Goal: Task Accomplishment & Management: Complete application form

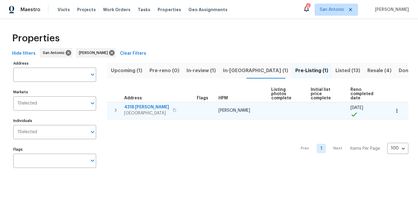
click at [133, 112] on span "[GEOGRAPHIC_DATA]" at bounding box center [146, 113] width 45 height 6
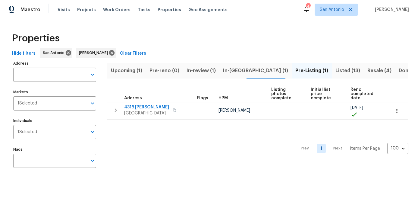
click at [368, 66] on span "Resale (4)" at bounding box center [380, 70] width 24 height 8
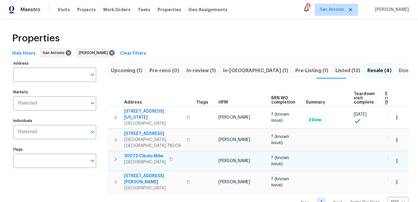
click at [401, 154] on button "button" at bounding box center [397, 160] width 13 height 13
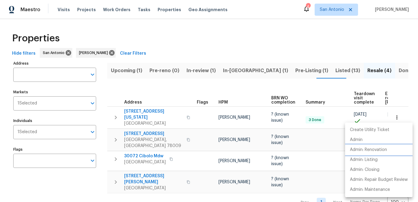
click at [381, 149] on p "Admin: Renovation" at bounding box center [368, 150] width 37 height 6
click at [96, 186] on div at bounding box center [209, 101] width 418 height 202
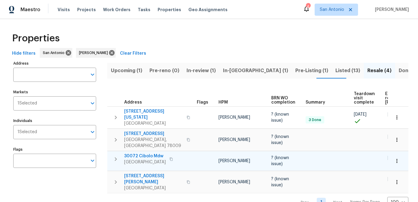
scroll to position [0, 52]
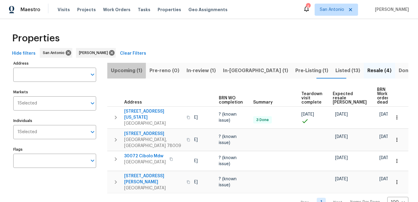
click at [117, 70] on span "Upcoming (1)" at bounding box center [126, 70] width 31 height 8
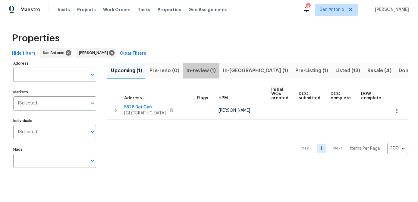
click at [199, 69] on span "In-review (1)" at bounding box center [201, 70] width 29 height 8
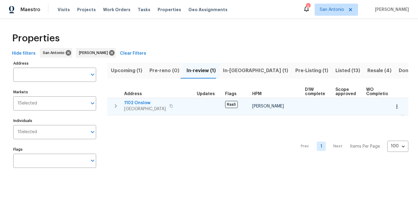
click at [142, 102] on span "1102 Onslow" at bounding box center [145, 103] width 42 height 6
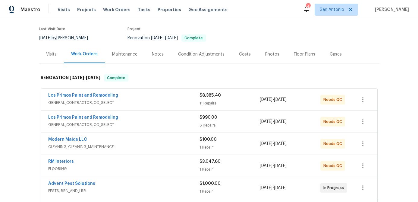
scroll to position [56, 0]
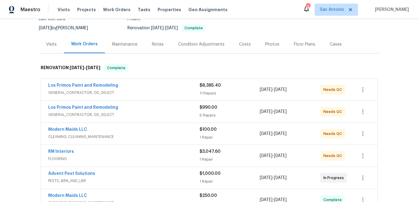
click at [152, 90] on span "GENERAL_CONTRACTOR, OD_SELECT" at bounding box center [123, 93] width 151 height 6
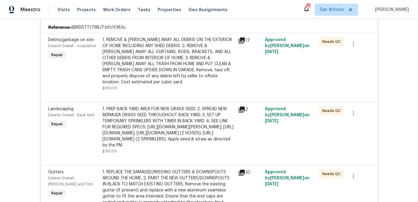
scroll to position [143, 0]
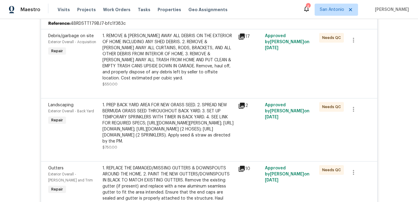
click at [156, 54] on div "1. REMOVE & HAUL AWAY ALL DEBRIS ON THE EXTERIOR OF HOME INCLUDING ANY SHED DEB…" at bounding box center [169, 57] width 132 height 48
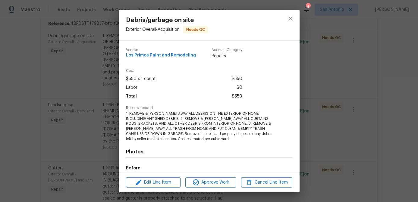
scroll to position [71, 0]
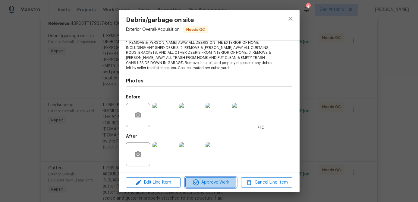
click at [215, 180] on span "Approve Work" at bounding box center [210, 183] width 47 height 8
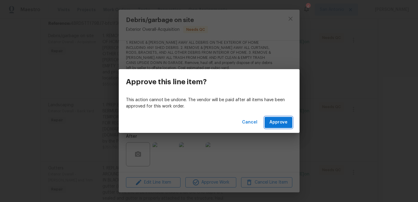
click at [281, 125] on span "Approve" at bounding box center [279, 123] width 18 height 8
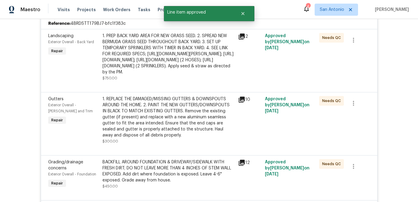
click at [157, 58] on div "1. PREP BACK YARD AREA FOR NEW GRASS SEED. 2. SPREAD NEW BERMUDA GRASS SEED THR…" at bounding box center [169, 54] width 132 height 42
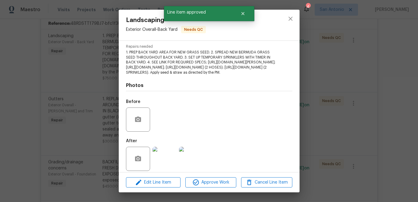
scroll to position [96, 0]
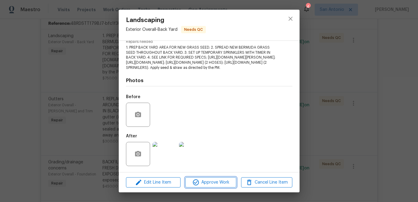
click at [206, 181] on span "Approve Work" at bounding box center [210, 183] width 47 height 8
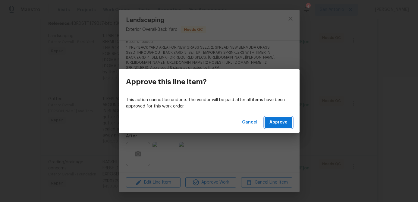
click at [276, 117] on button "Approve" at bounding box center [279, 122] width 28 height 11
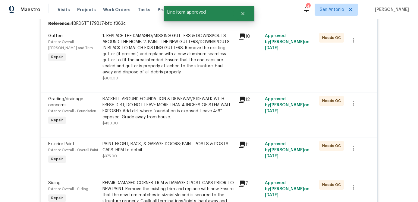
click at [137, 51] on div "1. REPLACE THE DAMAGED/MISSING GUTTERS & DOWNSPOUTS AROUND THE HOME. 2. PAINT T…" at bounding box center [169, 54] width 132 height 42
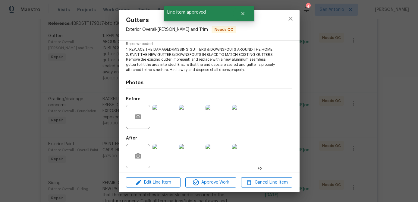
scroll to position [66, 0]
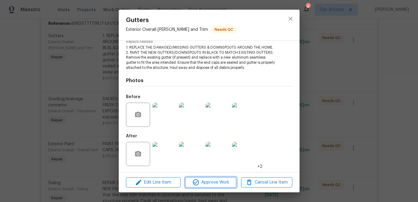
click at [213, 181] on span "Approve Work" at bounding box center [210, 183] width 47 height 8
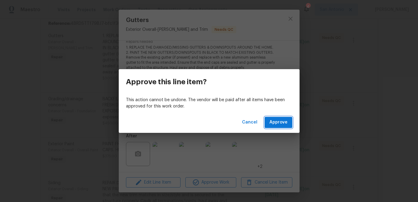
click at [277, 123] on span "Approve" at bounding box center [279, 123] width 18 height 8
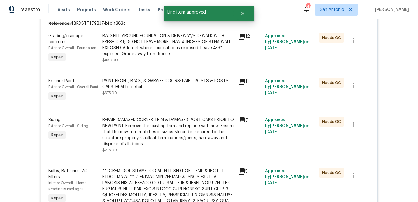
click at [133, 41] on div "BACKFILL AROUND FOUNDATION & DRIVEWAY/SIDEWALK WITH FRESH DIRT; DO NOT LEAVE MO…" at bounding box center [169, 45] width 132 height 24
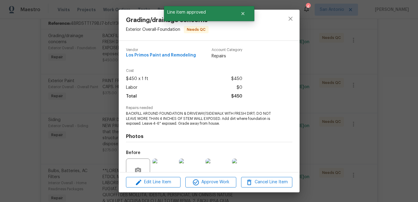
scroll to position [56, 0]
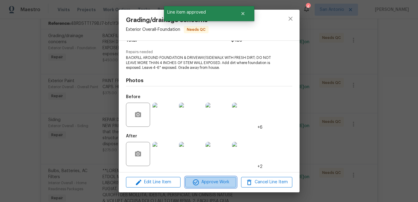
click at [204, 178] on button "Approve Work" at bounding box center [210, 182] width 51 height 11
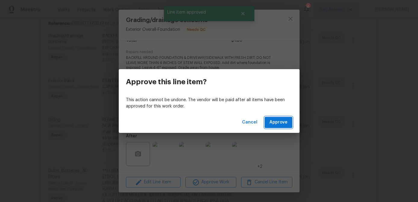
click at [278, 123] on span "Approve" at bounding box center [279, 123] width 18 height 8
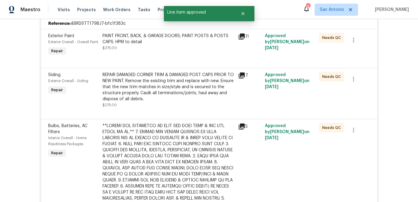
click at [149, 41] on div "PAINT FRONT, BACK, & GARAGE DOORS; PAINT POSTS & POSTS CAPS. HPM to detail" at bounding box center [169, 39] width 132 height 12
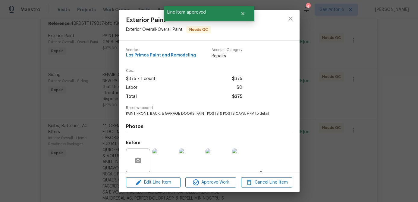
scroll to position [46, 0]
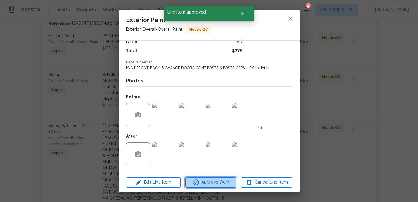
click at [213, 182] on span "Approve Work" at bounding box center [210, 183] width 47 height 8
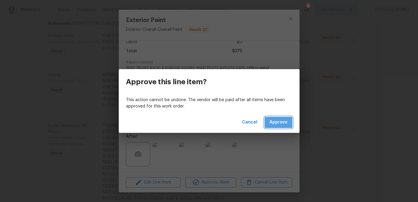
click at [278, 124] on span "Approve" at bounding box center [279, 123] width 18 height 8
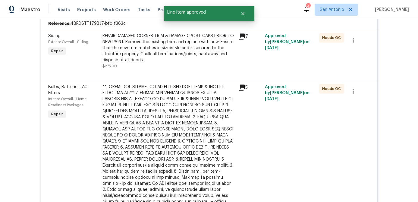
click at [154, 57] on div "REPAIR DAMAGED CORNER TRIM & DAMAGED POST CAPS PRIOR TO NEW PAINT. Remove the e…" at bounding box center [169, 48] width 132 height 30
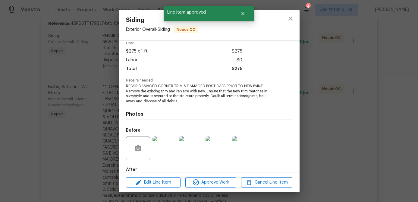
scroll to position [61, 0]
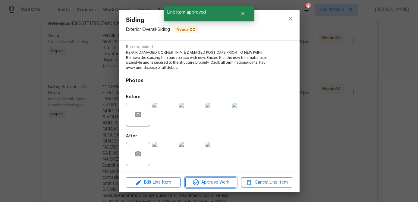
click at [205, 182] on span "Approve Work" at bounding box center [210, 183] width 47 height 8
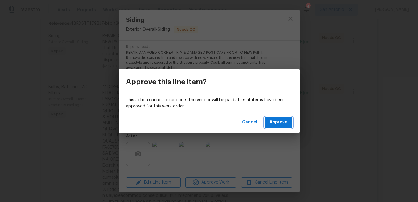
click at [278, 121] on span "Approve" at bounding box center [279, 123] width 18 height 8
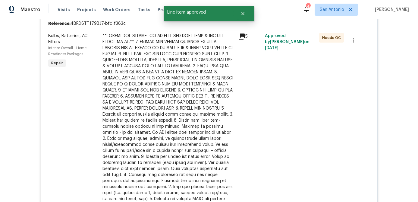
click at [179, 67] on div at bounding box center [169, 117] width 132 height 169
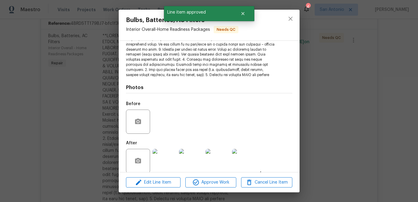
scroll to position [147, 0]
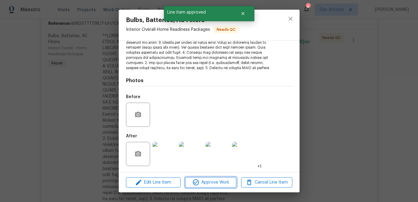
click at [206, 181] on span "Approve Work" at bounding box center [210, 183] width 47 height 8
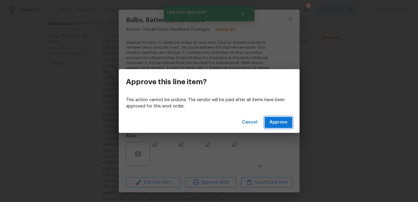
click at [278, 123] on span "Approve" at bounding box center [279, 123] width 18 height 8
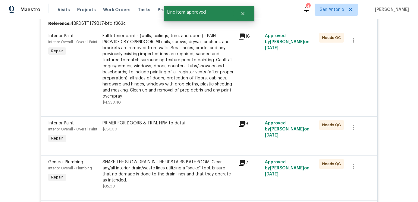
click at [166, 77] on div "Full Interior paint - (walls, ceilings, trim, and doors) - PAINT PROVIDED BY OP…" at bounding box center [169, 66] width 132 height 66
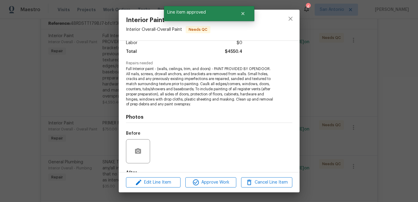
scroll to position [81, 0]
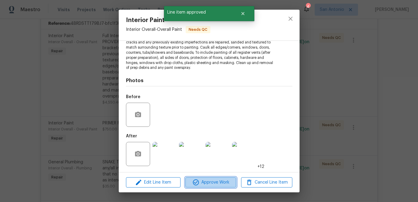
click at [220, 183] on span "Approve Work" at bounding box center [210, 183] width 47 height 8
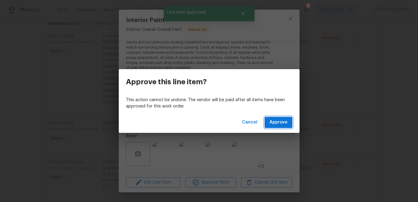
click at [288, 122] on button "Approve" at bounding box center [279, 122] width 28 height 11
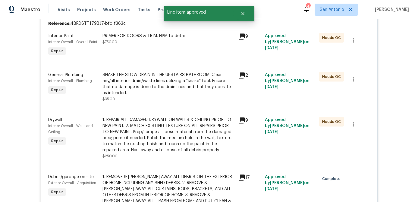
click at [173, 47] on div "PRIMER FOR DOORS & TRIM. HPM to detail $750.00" at bounding box center [169, 45] width 136 height 28
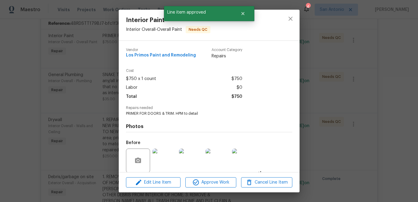
scroll to position [46, 0]
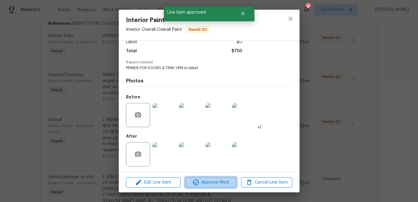
click at [216, 179] on span "Approve Work" at bounding box center [210, 183] width 47 height 8
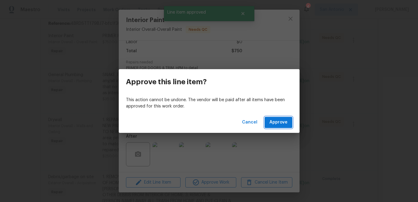
click at [278, 123] on span "Approve" at bounding box center [279, 123] width 18 height 8
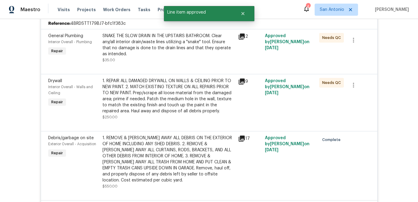
click at [157, 52] on div "SNAKE THE SLOW DRAIN IN THE UPSTAIRS BATHROOM. Clear any/all interior drain/was…" at bounding box center [169, 45] width 132 height 24
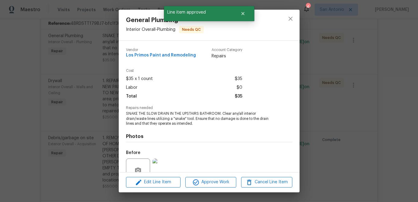
scroll to position [56, 0]
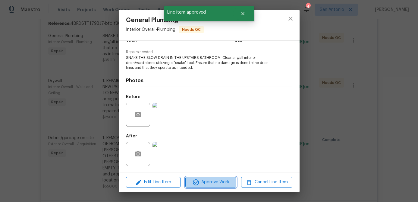
click at [209, 180] on span "Approve Work" at bounding box center [210, 182] width 47 height 8
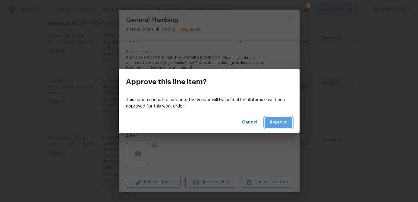
click at [281, 123] on span "Approve" at bounding box center [279, 123] width 18 height 8
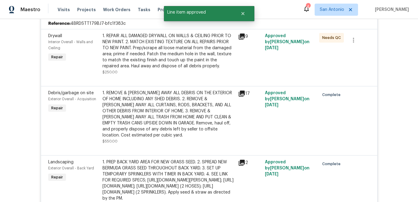
click at [124, 58] on div "1. REPAIR ALL DAMAGED DRYWALL ON WALLS & CEILING PRIOR TO NEW PAINT. 2. MATCH E…" at bounding box center [169, 51] width 132 height 36
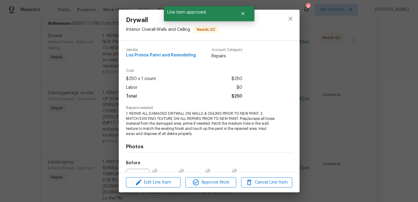
scroll to position [66, 0]
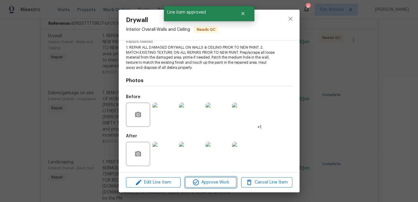
click at [214, 179] on span "Approve Work" at bounding box center [210, 183] width 47 height 8
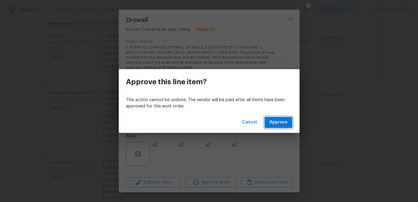
click at [286, 122] on span "Approve" at bounding box center [279, 123] width 18 height 8
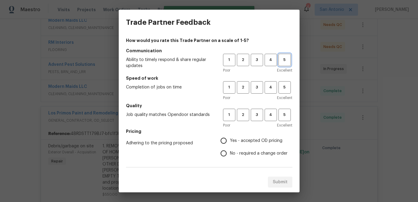
click at [283, 61] on span "5" at bounding box center [284, 59] width 11 height 7
click at [270, 60] on span "4" at bounding box center [270, 59] width 11 height 7
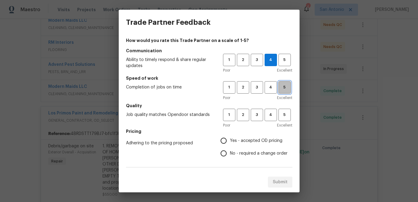
click at [281, 86] on span "5" at bounding box center [284, 87] width 11 height 7
click at [286, 113] on span "5" at bounding box center [284, 114] width 11 height 7
click at [226, 137] on input "Yes - accepted OD pricing" at bounding box center [223, 140] width 13 height 13
radio input "true"
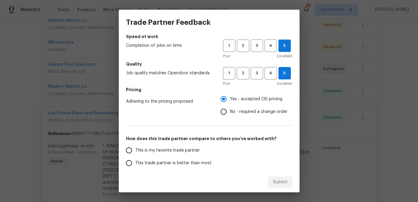
scroll to position [104, 0]
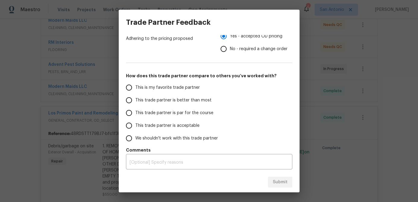
click at [126, 86] on input "This is my favorite trade partner" at bounding box center [129, 87] width 13 height 13
click at [282, 183] on span "Submit" at bounding box center [280, 182] width 15 height 8
radio input "true"
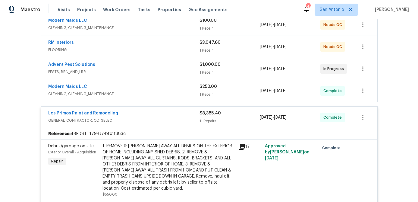
click at [168, 115] on div "Los Primos Paint and Remodeling" at bounding box center [123, 113] width 151 height 7
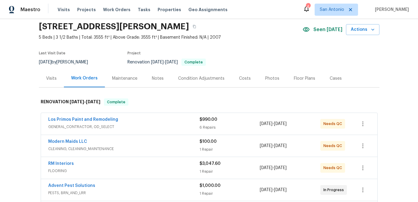
scroll to position [21, 0]
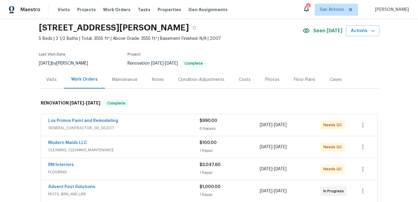
click at [160, 125] on span "GENERAL_CONTRACTOR, OD_SELECT" at bounding box center [123, 128] width 151 height 6
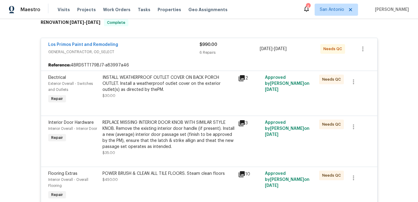
scroll to position [106, 0]
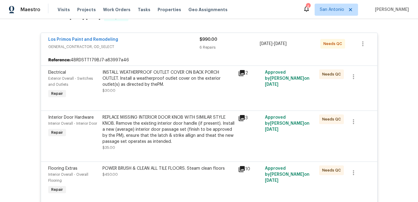
click at [153, 90] on div "INSTALL WEATHERPROOF OUTLET COVER ON BACK PORCH OUTLET. Install a weatherproof …" at bounding box center [169, 81] width 132 height 24
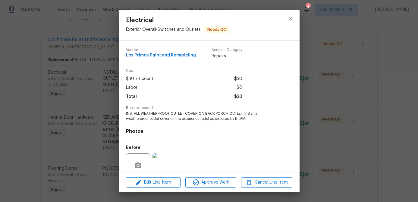
scroll to position [51, 0]
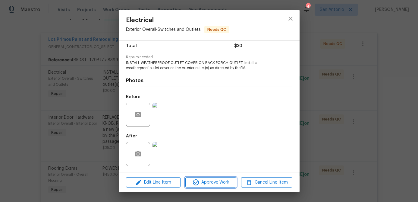
click at [210, 186] on button "Approve Work" at bounding box center [210, 182] width 51 height 11
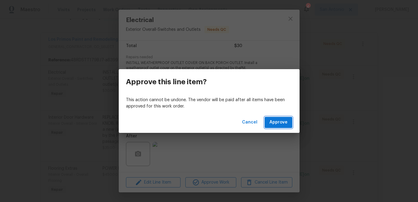
click at [282, 120] on span "Approve" at bounding box center [279, 123] width 18 height 8
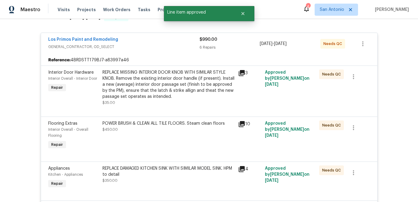
click at [185, 78] on div "REPLACE MISSING INTERIOR DOOR KNOB WITH SIMILAR STYLE KNOB. Remove the existing…" at bounding box center [169, 84] width 132 height 30
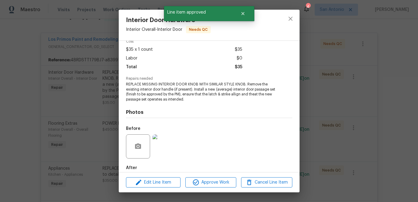
scroll to position [61, 0]
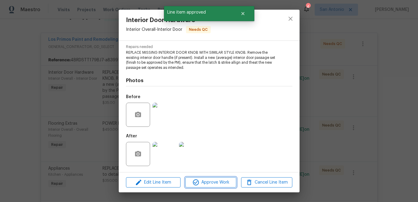
click at [212, 179] on span "Approve Work" at bounding box center [210, 183] width 47 height 8
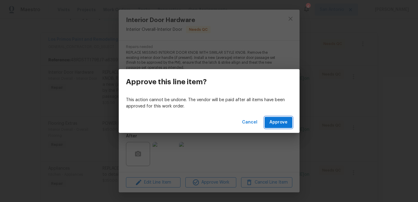
click at [272, 121] on span "Approve" at bounding box center [279, 123] width 18 height 8
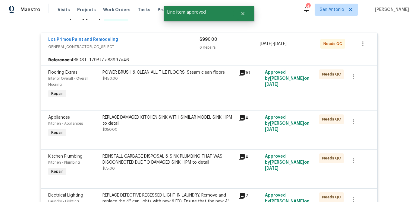
click at [163, 85] on div "POWER BRUSH & CLEAN ALL TILE FLOORS. Steam clean floors $450.00" at bounding box center [169, 85] width 136 height 34
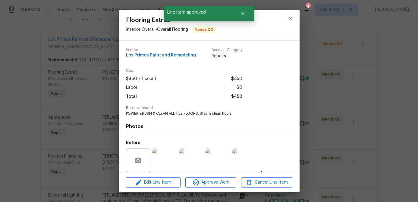
scroll to position [46, 0]
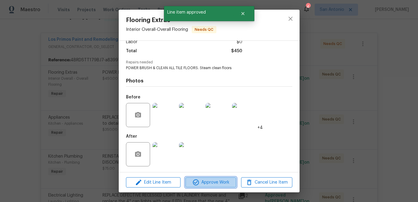
click at [221, 182] on span "Approve Work" at bounding box center [210, 183] width 47 height 8
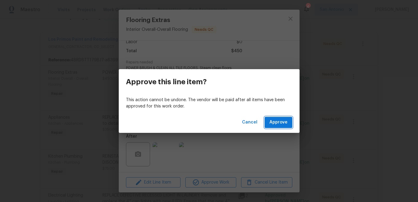
click at [276, 119] on span "Approve" at bounding box center [279, 123] width 18 height 8
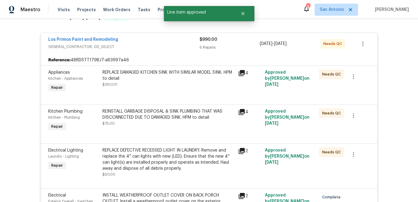
click at [184, 87] on div "REPLACE DAMAGED KITCHEN SINK WITH SIMILAR MODEL SINK. HPM to detail $350.00" at bounding box center [169, 78] width 132 height 18
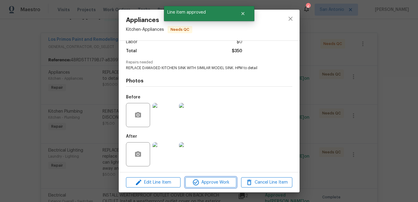
click at [222, 182] on span "Approve Work" at bounding box center [210, 183] width 47 height 8
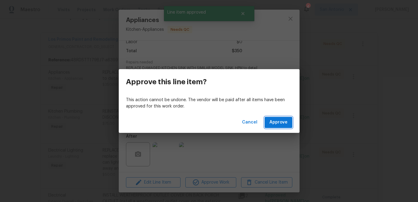
click at [280, 121] on span "Approve" at bounding box center [279, 123] width 18 height 8
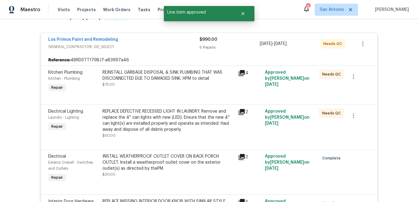
click at [177, 80] on div "REINSTALL GARBAGE DISPOSAL & SINK PLUMBING THAT WAS DISCONNECTED DUE TO DAMAGED…" at bounding box center [169, 75] width 132 height 12
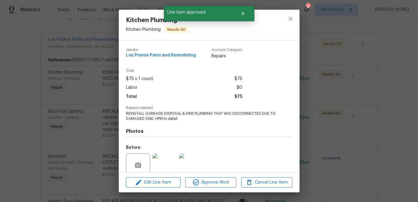
scroll to position [51, 0]
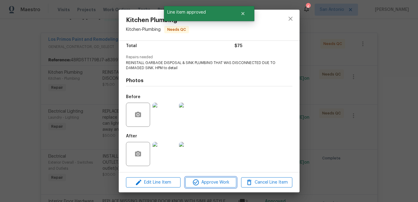
click at [214, 181] on span "Approve Work" at bounding box center [210, 183] width 47 height 8
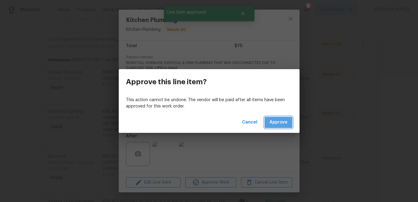
click at [277, 125] on span "Approve" at bounding box center [279, 123] width 18 height 8
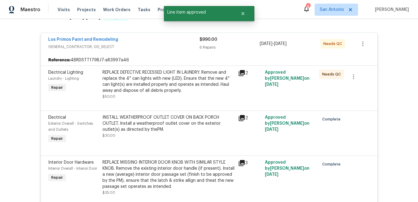
click at [158, 88] on div "REPLACE DEFECTIVE RECESSED LIGHT IN LAUNDRY. Remove and replace the 4'' can lig…" at bounding box center [169, 81] width 132 height 24
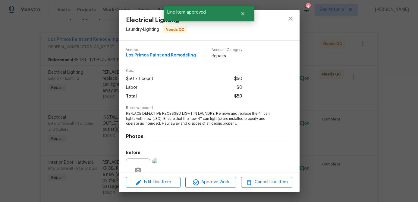
scroll to position [56, 0]
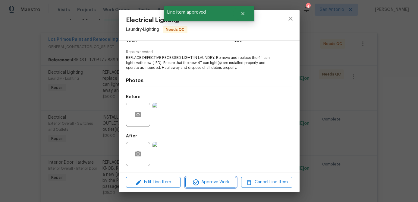
click at [213, 184] on span "Approve Work" at bounding box center [210, 182] width 47 height 8
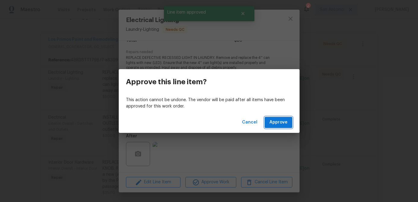
click at [282, 117] on button "Approve" at bounding box center [279, 122] width 28 height 11
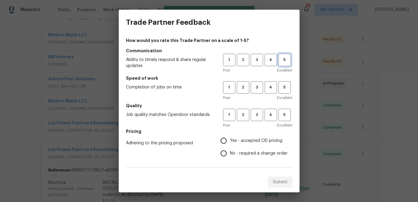
click at [285, 61] on span "5" at bounding box center [284, 59] width 11 height 7
click at [284, 88] on span "5" at bounding box center [284, 87] width 11 height 7
click at [285, 113] on span "5" at bounding box center [284, 114] width 11 height 7
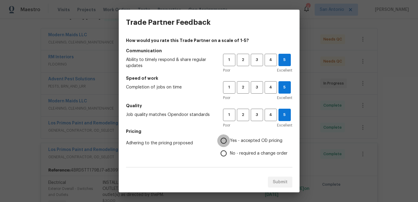
click at [228, 138] on input "Yes - accepted OD pricing" at bounding box center [223, 140] width 13 height 13
radio input "true"
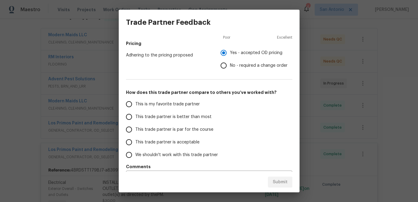
scroll to position [104, 0]
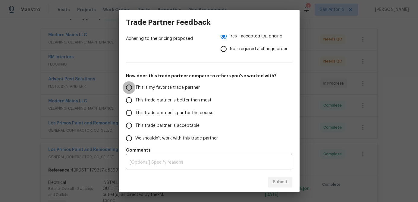
click at [131, 87] on input "This is my favorite trade partner" at bounding box center [129, 87] width 13 height 13
click at [283, 184] on span "Submit" at bounding box center [280, 182] width 15 height 8
radio input "true"
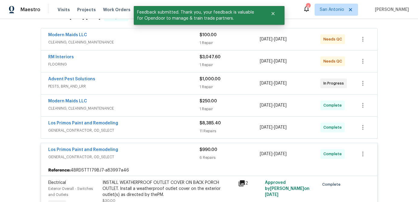
click at [158, 153] on div "Los Primos Paint and Remodeling" at bounding box center [123, 150] width 151 height 7
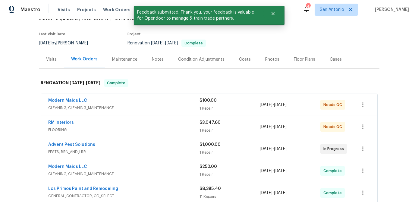
scroll to position [27, 0]
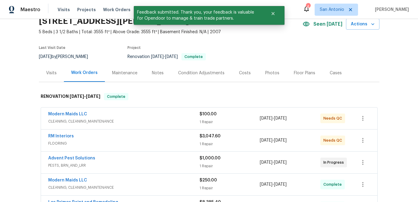
click at [162, 111] on div "Modern Maids LLC" at bounding box center [123, 114] width 151 height 7
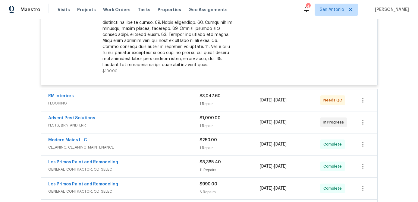
scroll to position [196, 0]
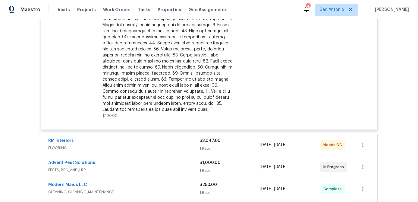
click at [172, 67] on div at bounding box center [169, 46] width 132 height 133
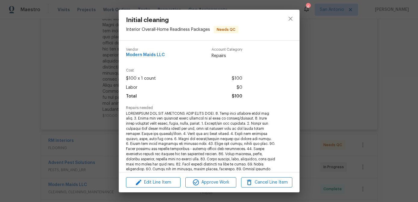
scroll to position [137, 0]
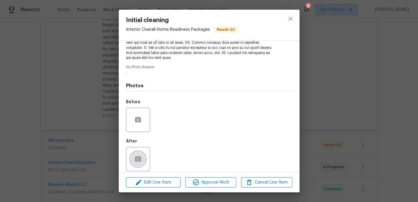
click at [139, 152] on button "button" at bounding box center [138, 159] width 14 height 14
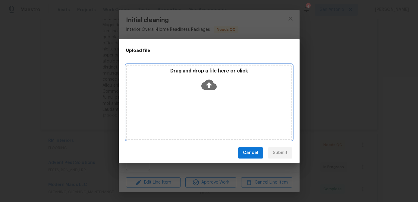
click at [209, 85] on icon at bounding box center [208, 84] width 15 height 15
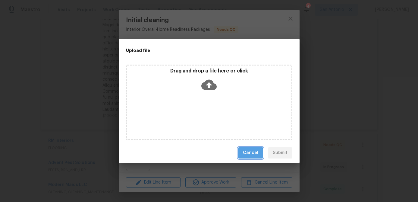
click at [251, 153] on span "Cancel" at bounding box center [250, 153] width 15 height 8
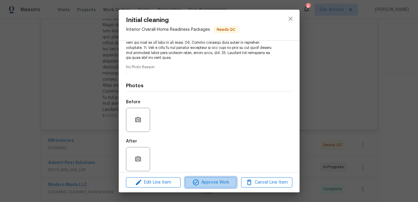
click at [209, 180] on span "Approve Work" at bounding box center [210, 183] width 47 height 8
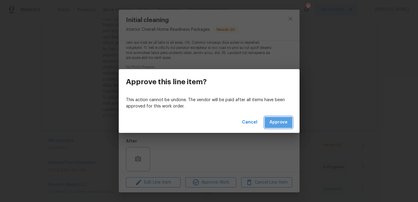
click at [277, 121] on span "Approve" at bounding box center [279, 123] width 18 height 8
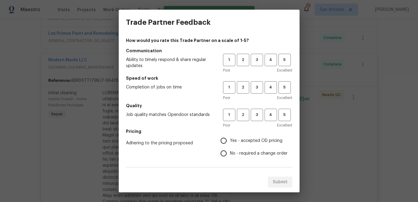
scroll to position [1, 0]
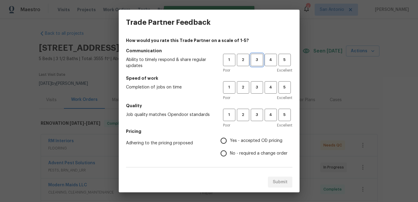
click at [259, 60] on span "3" at bounding box center [257, 59] width 11 height 7
click at [258, 86] on span "3" at bounding box center [257, 87] width 11 height 7
click at [259, 115] on span "3" at bounding box center [257, 114] width 11 height 7
click at [226, 140] on input "Yes - accepted OD pricing" at bounding box center [223, 140] width 13 height 13
radio input "true"
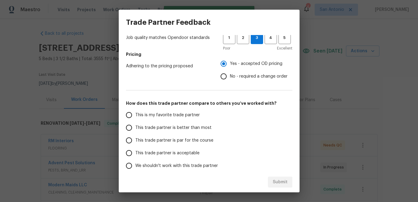
scroll to position [82, 0]
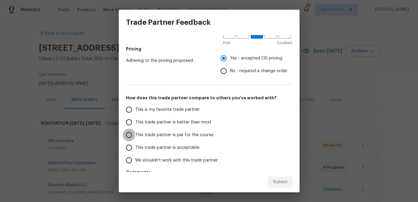
click at [131, 132] on input "This trade partner is par for the course" at bounding box center [129, 134] width 13 height 13
click at [278, 179] on span "Submit" at bounding box center [280, 182] width 15 height 8
radio input "true"
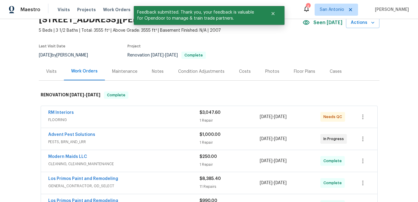
scroll to position [61, 0]
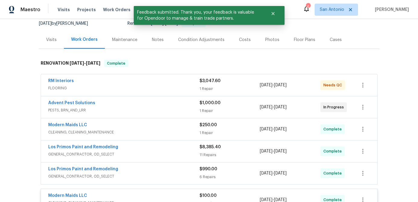
click at [150, 83] on div "RM Interiors" at bounding box center [123, 81] width 151 height 7
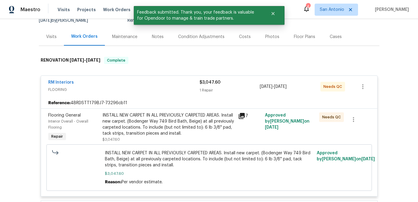
scroll to position [94, 0]
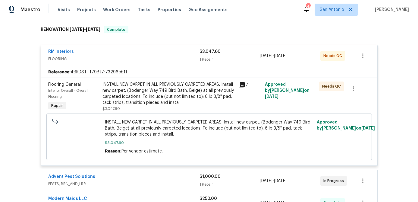
click at [187, 103] on div "INSTALL NEW CARPET IN ALL PREVIOUSLY CARPETED AREAS. Install new carpet. (Boden…" at bounding box center [169, 93] width 132 height 24
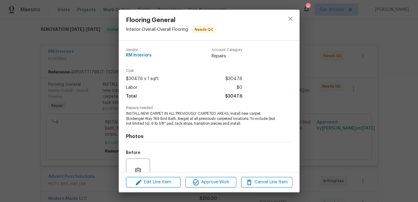
scroll to position [56, 0]
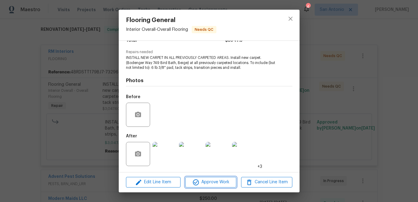
click at [213, 181] on span "Approve Work" at bounding box center [210, 182] width 47 height 8
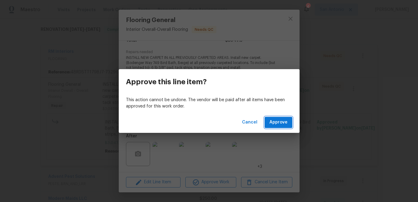
click at [278, 125] on span "Approve" at bounding box center [279, 123] width 18 height 8
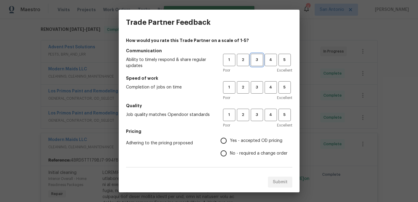
click at [252, 61] on span "3" at bounding box center [257, 59] width 11 height 7
click at [269, 89] on span "4" at bounding box center [270, 87] width 11 height 7
click at [268, 116] on span "4" at bounding box center [270, 114] width 11 height 7
click at [224, 139] on input "Yes - accepted OD pricing" at bounding box center [223, 140] width 13 height 13
radio input "true"
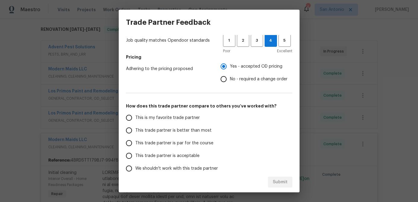
scroll to position [104, 0]
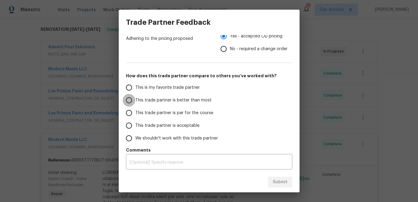
click at [132, 102] on input "This trade partner is better than most" at bounding box center [129, 100] width 13 height 13
click at [281, 179] on span "Submit" at bounding box center [280, 182] width 15 height 8
radio input "true"
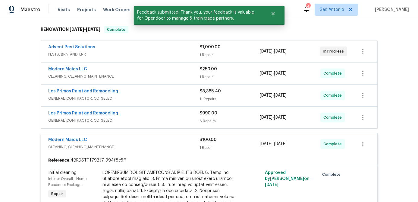
click at [157, 142] on div "Modern Maids LLC" at bounding box center [123, 140] width 151 height 7
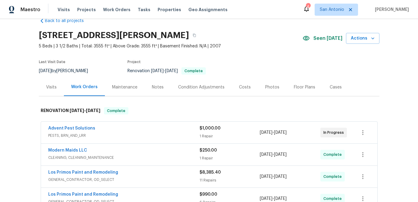
scroll to position [12, 0]
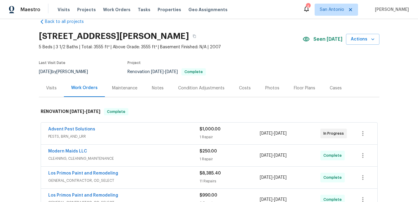
click at [150, 127] on div "Advent Pest Solutions" at bounding box center [123, 129] width 151 height 7
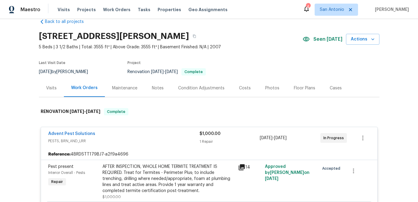
click at [294, 84] on div "Floor Plans" at bounding box center [305, 88] width 36 height 18
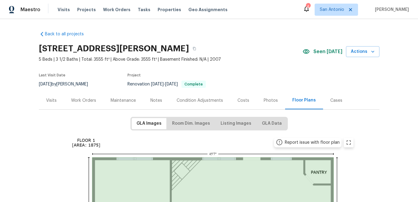
click at [271, 98] on div "Photos" at bounding box center [271, 100] width 14 height 6
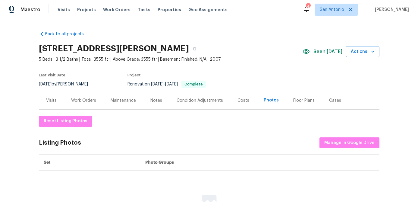
click at [81, 100] on div "Work Orders" at bounding box center [83, 100] width 25 height 6
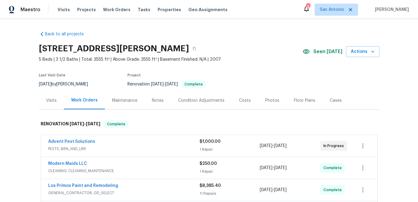
click at [244, 100] on div "Costs" at bounding box center [245, 100] width 12 height 6
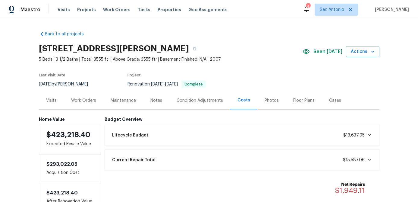
click at [84, 99] on div "Work Orders" at bounding box center [83, 100] width 25 height 6
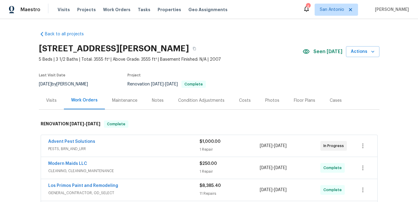
click at [154, 100] on div "Notes" at bounding box center [158, 100] width 12 height 6
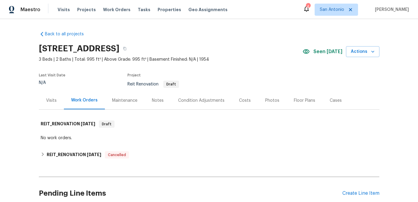
scroll to position [52, 0]
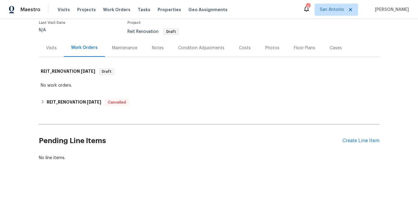
click at [364, 144] on div "Pending Line Items Create Line Item" at bounding box center [209, 141] width 341 height 28
click at [359, 141] on div "Create Line Item" at bounding box center [361, 141] width 37 height 6
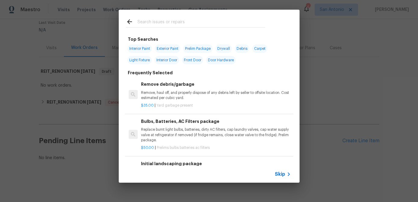
click at [286, 175] on icon at bounding box center [288, 173] width 7 height 7
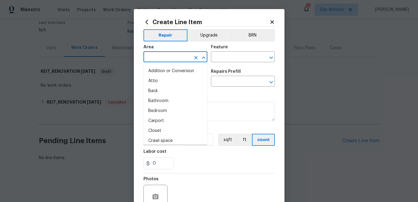
click at [156, 56] on input "text" at bounding box center [167, 57] width 47 height 9
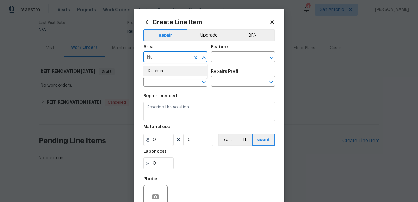
click at [156, 73] on li "Kitchen" at bounding box center [176, 71] width 64 height 10
type input "Kitchen"
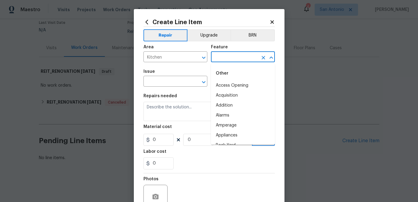
click at [228, 55] on input "text" at bounding box center [234, 57] width 47 height 9
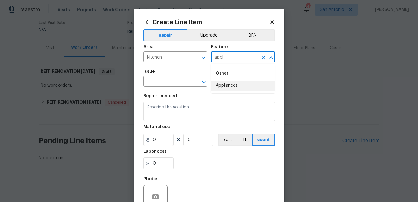
click at [232, 87] on li "Appliances" at bounding box center [243, 86] width 64 height 10
type input "Appliances"
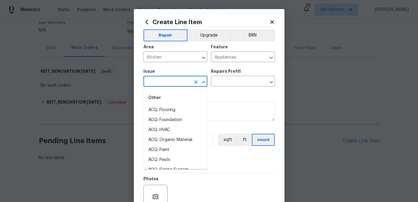
click at [179, 82] on input "text" at bounding box center [167, 81] width 47 height 9
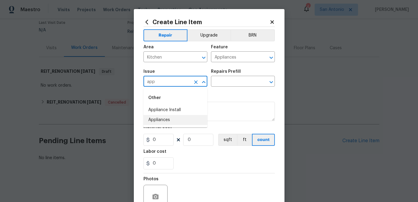
click at [159, 122] on li "Appliances" at bounding box center [176, 120] width 64 height 10
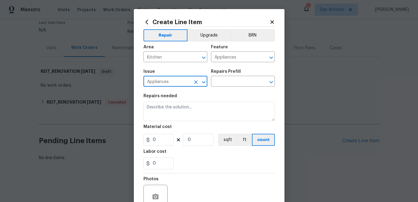
type input "Appliances"
click at [234, 75] on div "Repairs Prefill" at bounding box center [243, 73] width 64 height 8
click at [234, 77] on div "Repairs Prefill" at bounding box center [243, 73] width 64 height 8
click at [233, 81] on input "text" at bounding box center [234, 81] width 47 height 9
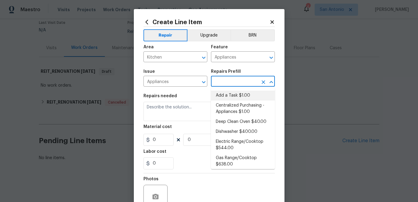
click at [230, 92] on li "Add a Task $1.00" at bounding box center [243, 95] width 64 height 10
type input "Add a Task $1.00"
type textarea "HPM to detail"
type input "1"
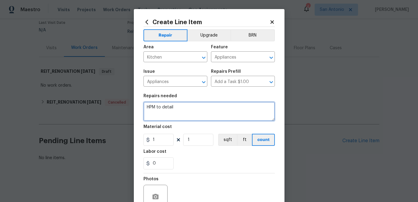
click at [178, 110] on textarea "HPM to detail" at bounding box center [209, 111] width 131 height 19
type textarea "H"
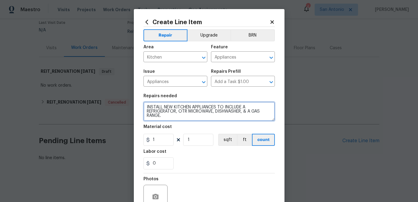
type textarea "INSTALL NEW KITCHEN APPLIANCES TO INCLUDE A REFRIGERATOR, OTR MICROWAVE, DISHWA…"
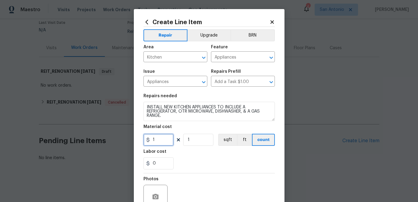
click at [161, 139] on input "1" at bounding box center [159, 140] width 30 height 12
type input "3915"
click at [193, 144] on input "1" at bounding box center [198, 140] width 30 height 12
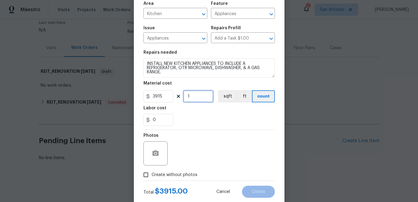
scroll to position [58, 0]
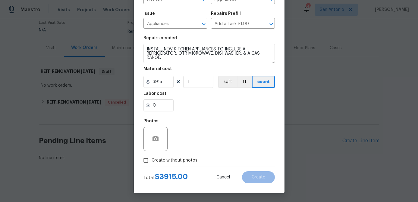
click at [144, 161] on input "Create without photos" at bounding box center [145, 159] width 11 height 11
checkbox input "true"
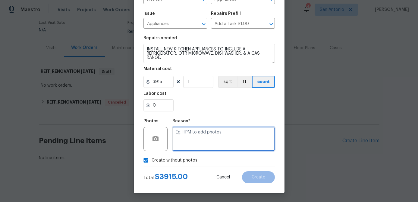
click at [186, 147] on textarea at bounding box center [223, 139] width 103 height 24
type textarea "."
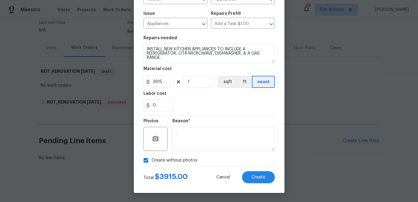
click at [260, 184] on div "Create Line Item Repair Upgrade BRN Area Kitchen ​ Feature Appliances ​ Issue A…" at bounding box center [209, 72] width 151 height 242
click at [259, 179] on span "Create" at bounding box center [259, 177] width 14 height 5
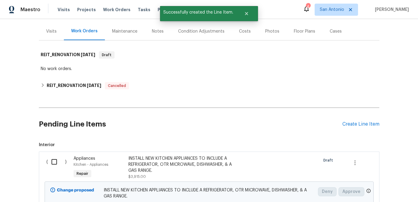
scroll to position [69, 0]
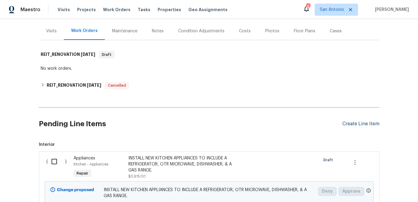
click at [351, 125] on div "Create Line Item" at bounding box center [361, 124] width 37 height 6
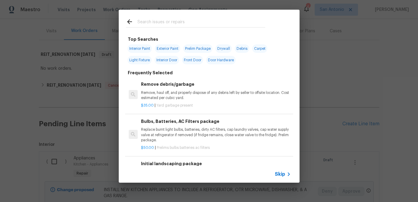
click at [278, 174] on span "Skip" at bounding box center [280, 174] width 10 height 6
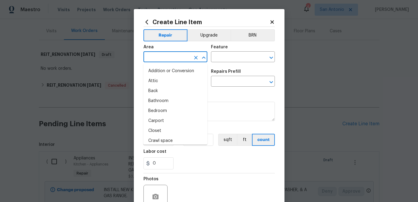
click at [168, 61] on input "text" at bounding box center [167, 57] width 47 height 9
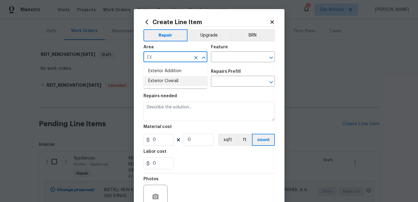
click at [162, 81] on li "Exterior Overall" at bounding box center [176, 81] width 64 height 10
type input "Exterior Overall"
click at [218, 60] on input "text" at bounding box center [234, 57] width 47 height 9
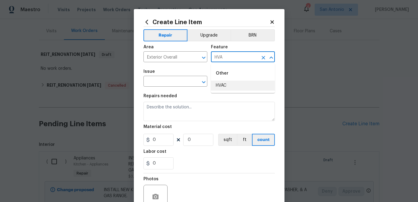
click at [220, 84] on li "HVAC" at bounding box center [243, 86] width 64 height 10
type input "HVAC"
click at [186, 82] on input "text" at bounding box center [167, 81] width 47 height 9
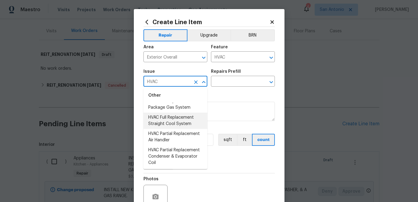
scroll to position [122, 0]
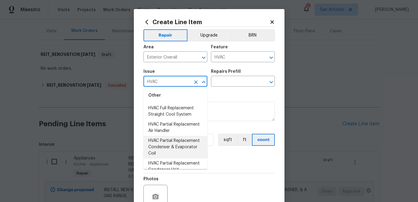
click at [168, 141] on li "HVAC Partial Replacement Condenser & Evaporator Coil" at bounding box center [176, 147] width 64 height 23
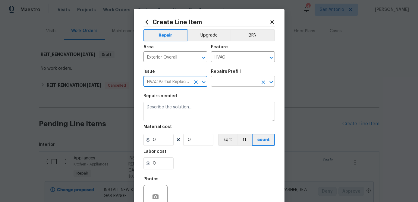
type input "HVAC Partial Replacement Condenser & Evaporator Coil"
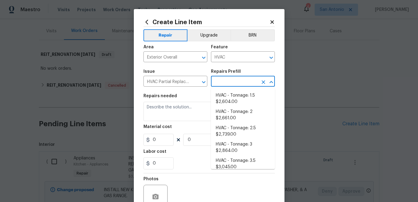
click at [233, 80] on input "text" at bounding box center [234, 81] width 47 height 9
click at [227, 131] on li "HVAC - Tonnage: 2.5 $2,739.00" at bounding box center [243, 131] width 64 height 16
type input "HVAC - Tonnage: 2.5 $2,739.00"
type textarea "2.5 Ton - Condenser & Evaporator Coil replacement. SEER2 14.3 Condenser & Evapo…"
type input "2739"
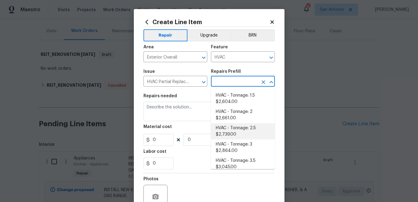
type input "1"
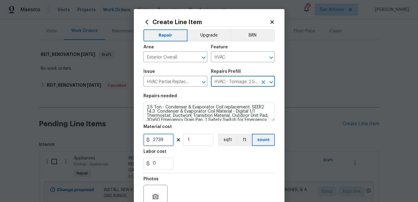
click at [163, 141] on input "2739" at bounding box center [159, 140] width 30 height 12
type input "3500"
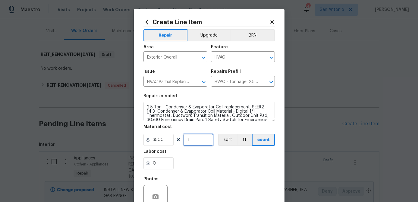
click at [202, 143] on input "1" at bounding box center [198, 140] width 30 height 12
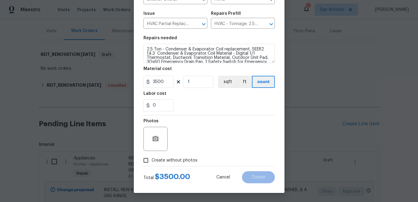
click at [147, 159] on input "Create without photos" at bounding box center [145, 159] width 11 height 11
checkbox input "true"
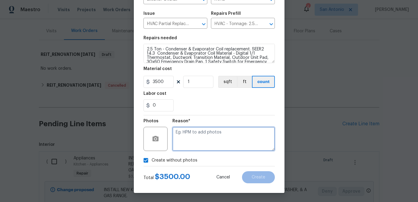
click at [184, 141] on textarea at bounding box center [223, 139] width 103 height 24
type textarea "."
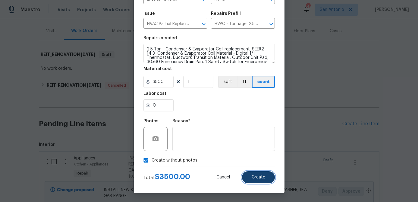
click at [259, 178] on span "Create" at bounding box center [259, 177] width 14 height 5
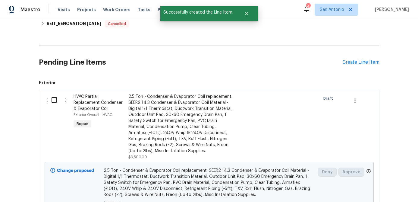
scroll to position [125, 0]
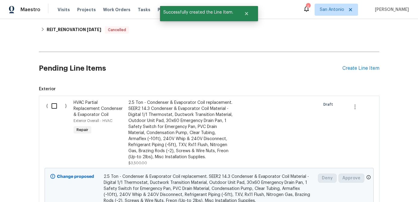
click at [172, 130] on div "2.5 Ton - Condenser & Evaporator Coil replacement. SEER2 14.3 Condenser & Evapo…" at bounding box center [181, 130] width 106 height 60
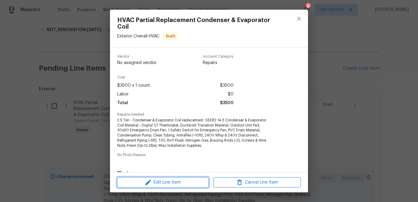
click at [171, 181] on span "Edit Line Item" at bounding box center [163, 183] width 88 height 8
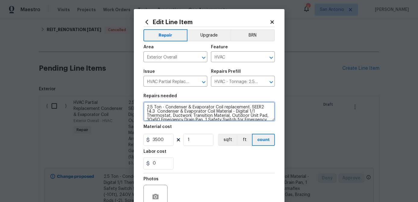
click at [147, 105] on textarea "2.5 Ton - Condenser & Evaporator Coil replacement. SEER2 14.3 Condenser & Evapo…" at bounding box center [209, 111] width 131 height 19
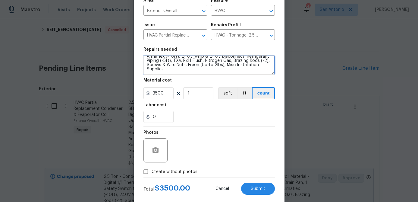
scroll to position [58, 0]
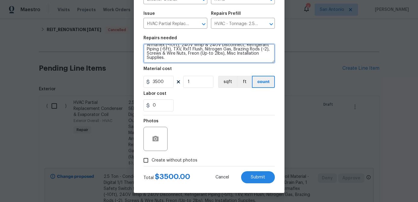
type textarea "REPLACE MISSING HVAC CONDENSER & COIL. 2.5 Ton - Condenser & Evaporator Coil re…"
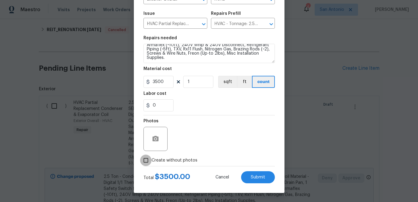
click at [144, 162] on input "Create without photos" at bounding box center [145, 159] width 11 height 11
checkbox input "true"
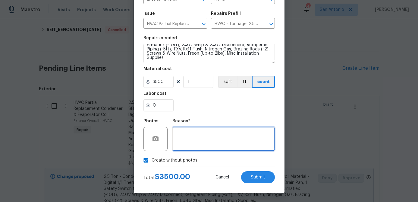
click at [176, 138] on textarea "." at bounding box center [223, 139] width 103 height 24
type textarea "."
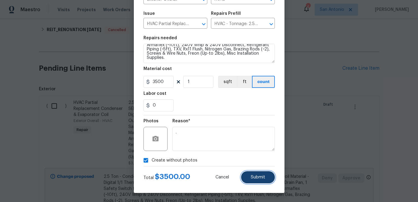
click at [259, 176] on span "Submit" at bounding box center [258, 177] width 14 height 5
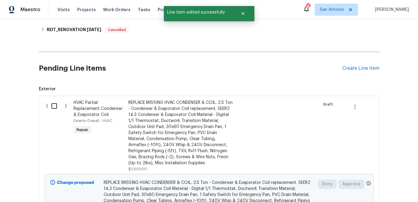
scroll to position [0, 0]
click at [349, 68] on div "Create Line Item" at bounding box center [361, 68] width 37 height 6
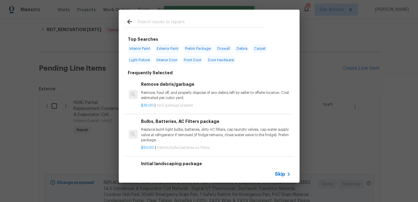
click at [278, 174] on span "Skip" at bounding box center [280, 174] width 10 height 6
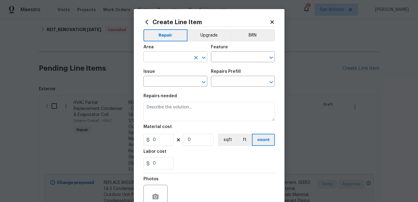
click at [163, 57] on input "text" at bounding box center [167, 57] width 47 height 9
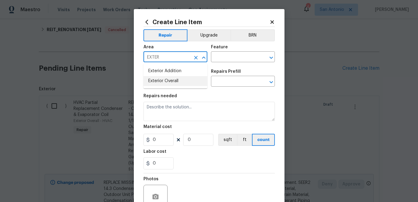
click at [163, 79] on li "Exterior Overall" at bounding box center [176, 81] width 64 height 10
type input "Exterior Overall"
click at [239, 52] on div "Feature" at bounding box center [243, 49] width 64 height 8
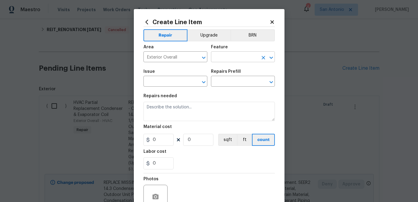
click at [237, 57] on input "text" at bounding box center [234, 57] width 47 height 9
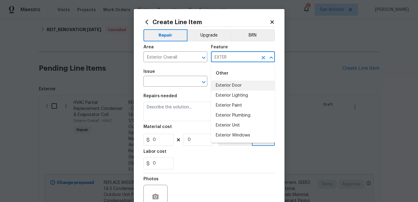
click at [235, 82] on li "Exterior Door" at bounding box center [243, 86] width 64 height 10
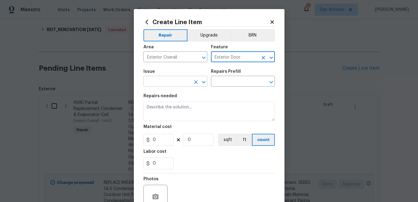
type input "Exterior Door"
click at [179, 84] on input "text" at bounding box center [167, 81] width 47 height 9
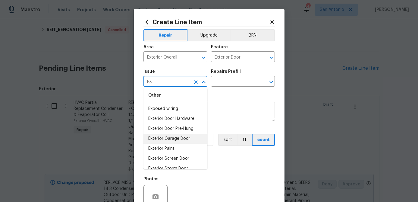
scroll to position [28, 0]
click at [169, 127] on li "Exterior Door Pre-Hung" at bounding box center [176, 128] width 64 height 10
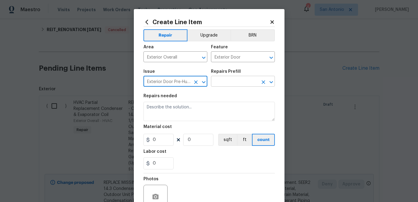
type input "Exterior Door Pre-Hung"
click at [242, 80] on input "text" at bounding box center [234, 81] width 47 height 9
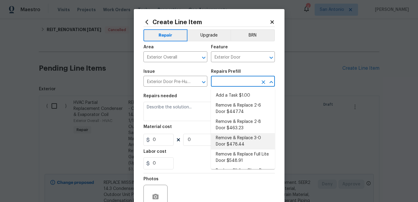
click at [227, 140] on li "Remove & Replace 3-0 Door $478.44" at bounding box center [243, 141] width 64 height 16
type input "Interior Door"
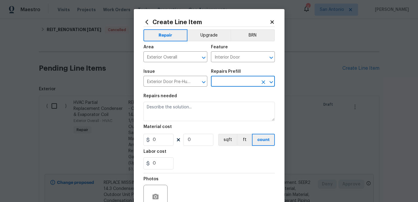
type input "Remove & Replace 3-0 Door $478.44"
type textarea "Remove the existing exterior door, prep the opening and install a new 3-0 steel…"
type input "478.44"
type input "1"
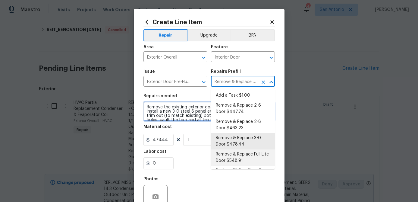
click at [144, 108] on textarea "Remove the existing exterior door, prep the opening and install a new 3-0 steel…" at bounding box center [209, 111] width 131 height 19
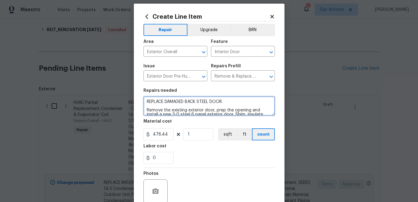
scroll to position [12, 0]
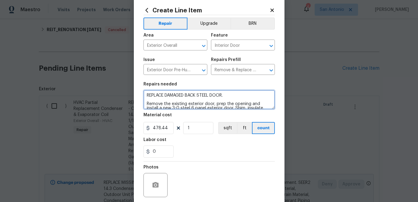
type textarea "REPLACE DAMAGED BACK STEEL DOOR. Remove the existing exterior door, prep the op…"
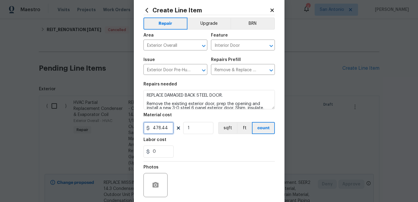
click at [167, 127] on input "478.44" at bounding box center [159, 128] width 30 height 12
type input "450"
click at [195, 129] on input "1" at bounding box center [198, 128] width 30 height 12
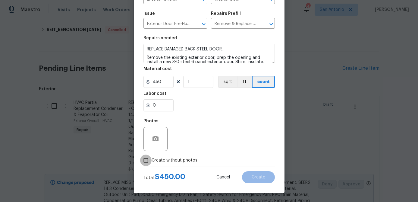
click at [146, 161] on input "Create without photos" at bounding box center [145, 159] width 11 height 11
checkbox input "true"
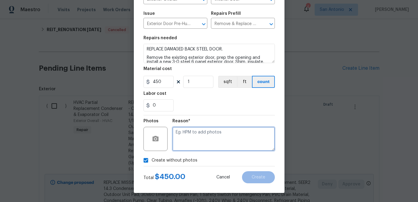
click at [173, 138] on textarea at bounding box center [223, 139] width 103 height 24
type textarea "."
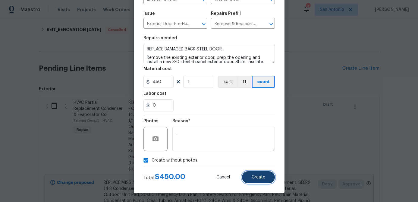
click at [261, 179] on span "Create" at bounding box center [259, 177] width 14 height 5
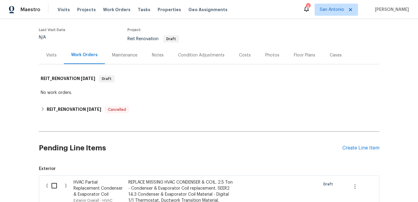
scroll to position [58, 0]
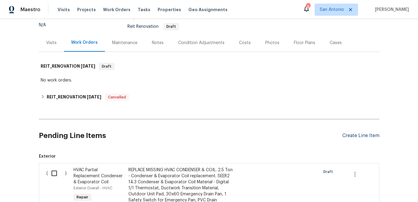
click at [361, 137] on div "Create Line Item" at bounding box center [361, 136] width 37 height 6
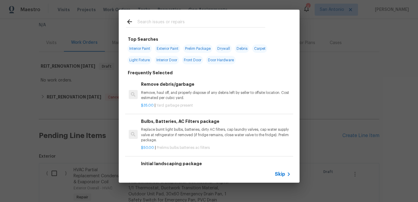
click at [280, 175] on span "Skip" at bounding box center [280, 174] width 10 height 6
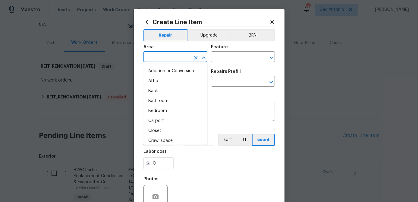
click at [174, 59] on input "text" at bounding box center [167, 57] width 47 height 9
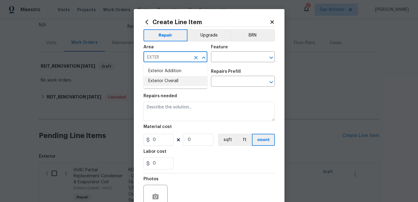
click at [169, 81] on li "Exterior Overall" at bounding box center [176, 81] width 64 height 10
type input "Exterior Overall"
click at [228, 56] on input "text" at bounding box center [234, 57] width 47 height 9
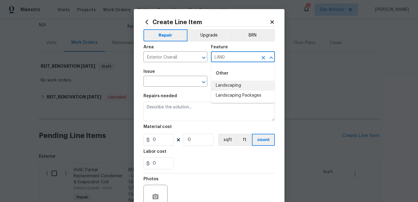
click at [231, 86] on li "Landscaping" at bounding box center [243, 86] width 64 height 10
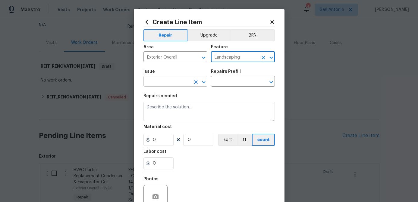
type input "Landscaping"
click at [182, 84] on input "text" at bounding box center [167, 81] width 47 height 9
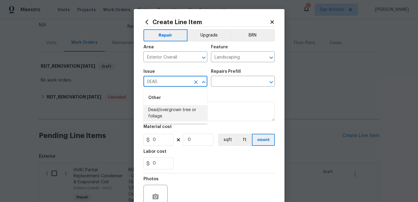
click at [164, 111] on li "Dead/overgrown tree or foliage" at bounding box center [176, 113] width 64 height 16
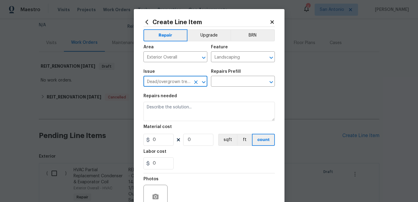
type input "Dead/overgrown tree or foliage"
click at [243, 72] on div "Repairs Prefill" at bounding box center [243, 73] width 64 height 8
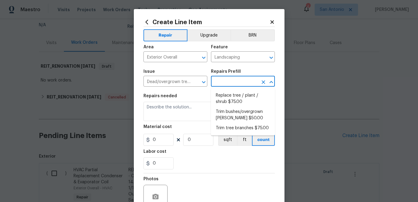
click at [242, 78] on input "text" at bounding box center [234, 81] width 47 height 9
click at [232, 125] on li "Trim tree branches $75.00" at bounding box center [243, 128] width 64 height 10
type input "Trim tree branches $75.00"
type textarea "Trim back overgrown tree branches in contact with home & branches hanging low o…"
type input "1"
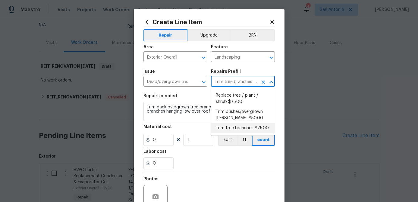
type input "75"
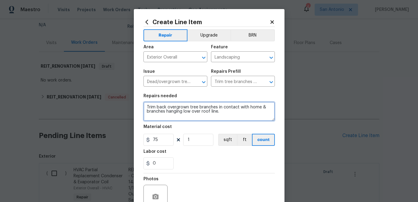
click at [147, 107] on textarea "Trim back overgrown tree branches in contact with home & branches hanging low o…" at bounding box center [209, 111] width 131 height 19
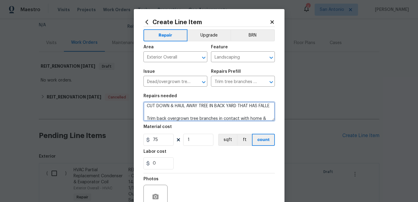
scroll to position [5, 0]
type textarea "CUT DOWN & HAUL AWAY TREE IN BACK YARD THAT HAS FALLEN INTO NEIGHBOR'S YARD. Tr…"
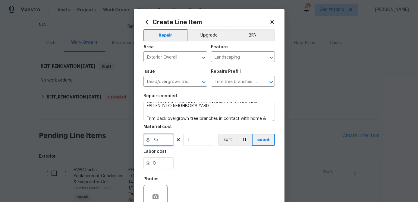
click at [171, 138] on input "75" at bounding box center [159, 140] width 30 height 12
type input "1500"
click at [196, 140] on input "1" at bounding box center [198, 140] width 30 height 12
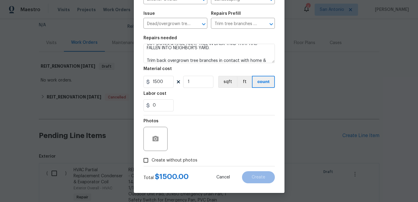
click at [149, 159] on input "Create without photos" at bounding box center [145, 159] width 11 height 11
checkbox input "true"
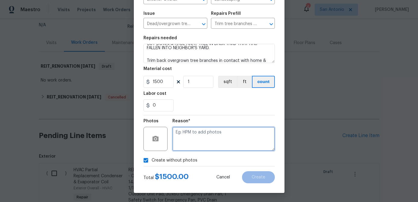
click at [182, 149] on textarea at bounding box center [223, 139] width 103 height 24
type textarea "."
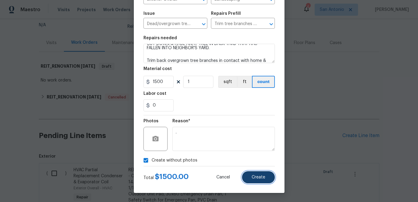
click at [256, 179] on span "Create" at bounding box center [259, 177] width 14 height 5
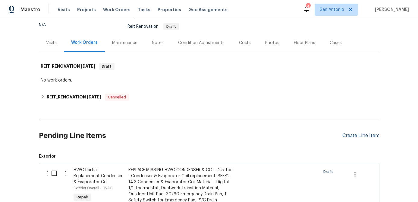
click at [359, 136] on div "Create Line Item" at bounding box center [361, 136] width 37 height 6
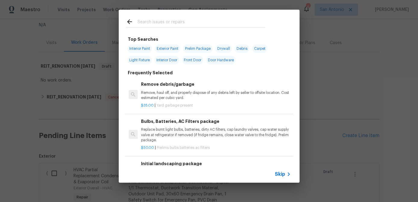
click at [279, 174] on span "Skip" at bounding box center [280, 174] width 10 height 6
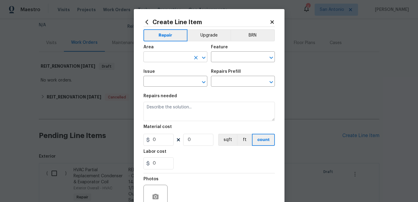
click at [162, 60] on input "text" at bounding box center [167, 57] width 47 height 9
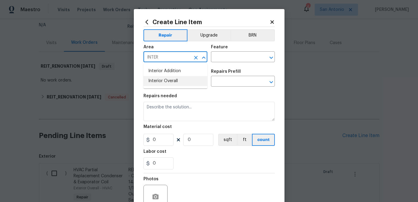
click at [163, 83] on li "Interior Overall" at bounding box center [176, 81] width 64 height 10
type input "Interior Overall"
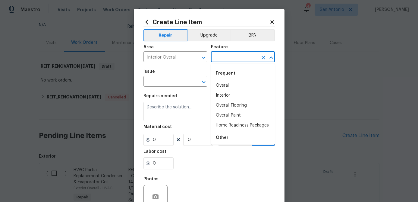
click at [218, 58] on input "text" at bounding box center [234, 57] width 47 height 9
click at [233, 132] on li "Walls and Ceiling" at bounding box center [243, 135] width 64 height 10
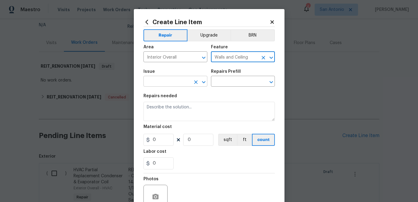
type input "Walls and Ceiling"
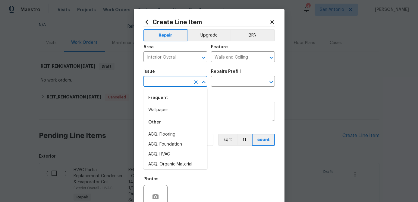
click at [173, 83] on input "text" at bounding box center [167, 81] width 47 height 9
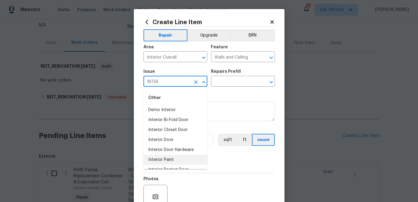
click at [166, 157] on li "Interior Paint" at bounding box center [176, 160] width 64 height 10
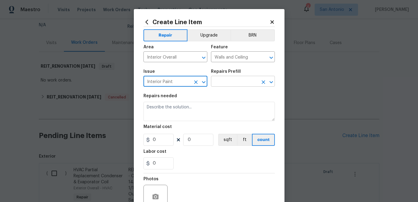
type input "Interior Paint"
click at [231, 79] on input "text" at bounding box center [234, 81] width 47 height 9
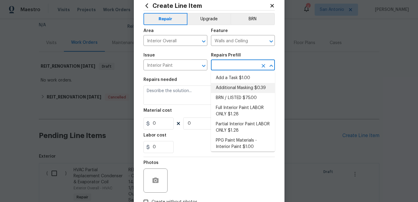
scroll to position [19, 0]
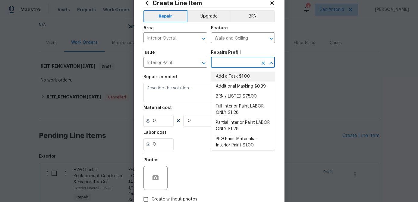
click at [233, 72] on li "Add a Task $1.00" at bounding box center [243, 76] width 64 height 10
type input "Overall Paint"
type input "Add a Task $1.00"
type textarea "HPM to detail"
type input "1"
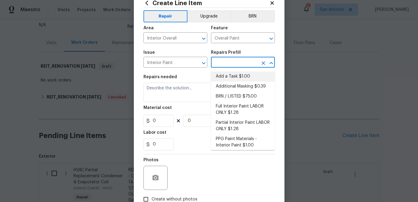
type input "1"
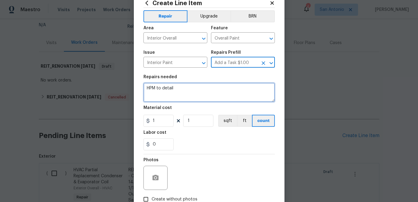
click at [178, 87] on textarea "HPM to detail" at bounding box center [209, 92] width 131 height 19
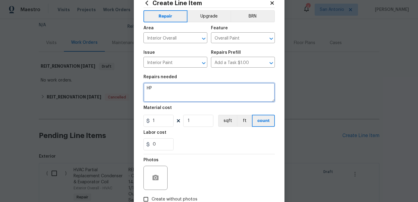
type textarea "H"
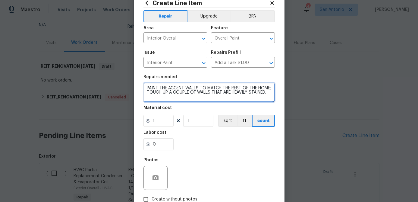
type textarea "PAINT THE ACCENT WALLS TO MATCH THE REST OF THE HOME; TOUCH UP A COUPLE OF WALL…"
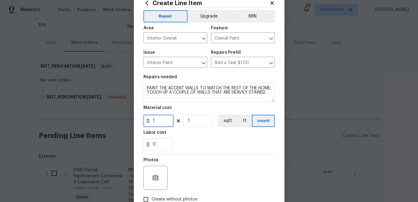
click at [159, 121] on input "1" at bounding box center [159, 121] width 30 height 12
type input "1.75"
type input "840"
click at [161, 147] on input "0" at bounding box center [159, 144] width 30 height 12
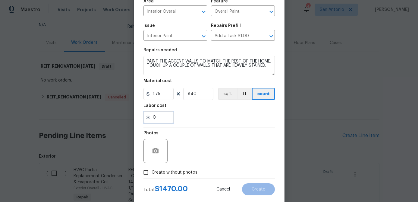
scroll to position [58, 0]
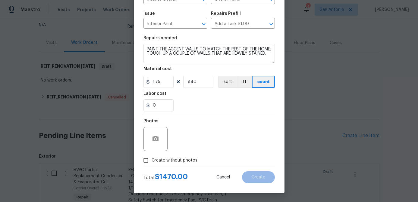
click at [146, 159] on input "Create without photos" at bounding box center [145, 159] width 11 height 11
checkbox input "true"
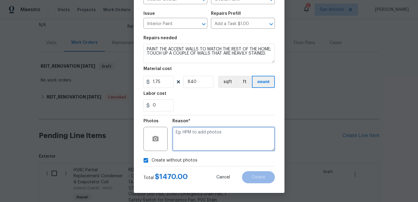
click at [197, 135] on textarea at bounding box center [223, 139] width 103 height 24
type textarea "."
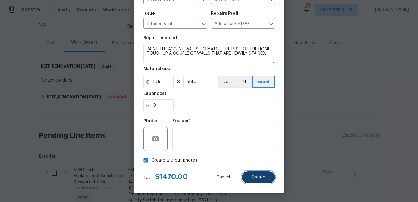
click at [260, 181] on button "Create" at bounding box center [258, 177] width 33 height 12
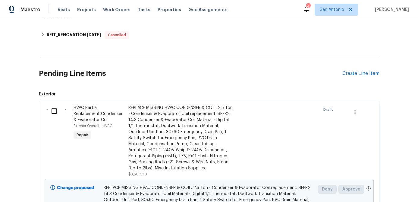
scroll to position [122, 0]
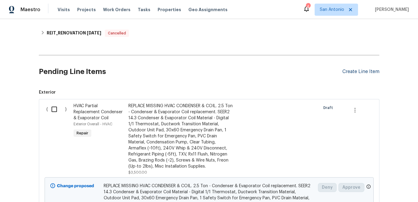
click at [354, 74] on div "Create Line Item" at bounding box center [361, 72] width 37 height 6
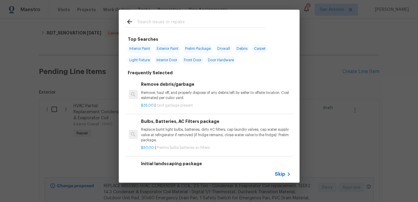
click at [277, 172] on span "Skip" at bounding box center [280, 174] width 10 height 6
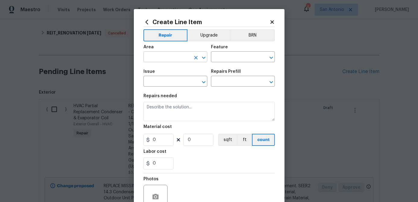
click at [163, 57] on input "text" at bounding box center [167, 57] width 47 height 9
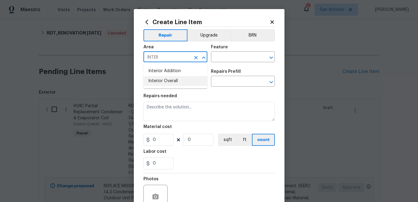
click at [160, 83] on li "Interior Overall" at bounding box center [176, 81] width 64 height 10
type input "Interior Overall"
click at [233, 57] on input "text" at bounding box center [234, 57] width 47 height 9
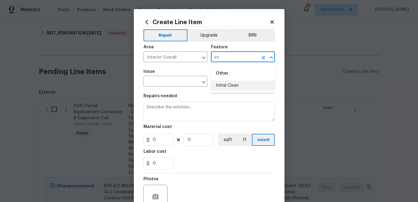
click at [234, 87] on li "Initial Clean" at bounding box center [243, 86] width 64 height 10
type input "Initial Clean"
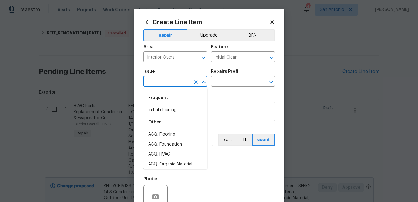
click at [172, 81] on input "text" at bounding box center [167, 81] width 47 height 9
click at [167, 109] on li "Initial cleaning" at bounding box center [176, 110] width 64 height 10
type input "Initial cleaning"
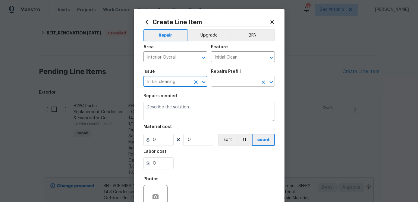
click at [221, 81] on input "text" at bounding box center [234, 81] width 47 height 9
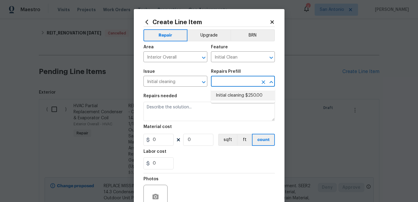
click at [224, 96] on li "Initial cleaning $250.00" at bounding box center [243, 95] width 64 height 10
type input "Home Readiness Packages"
type textarea "1. Wipe down exterior doors and trim. 2. Clean out all exterior light fixtures …"
type input "1"
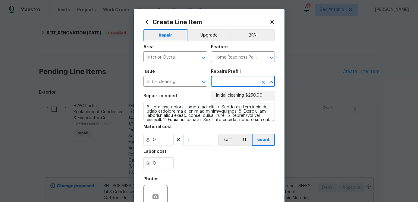
type input "Initial cleaning $250.00"
type input "250"
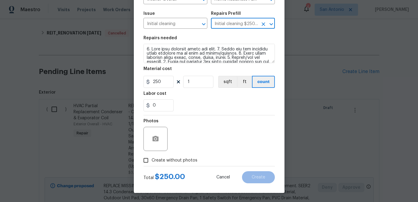
click at [147, 161] on input "Create without photos" at bounding box center [145, 159] width 11 height 11
checkbox input "true"
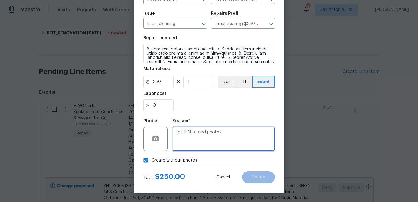
click at [193, 144] on textarea at bounding box center [223, 139] width 103 height 24
type textarea "."
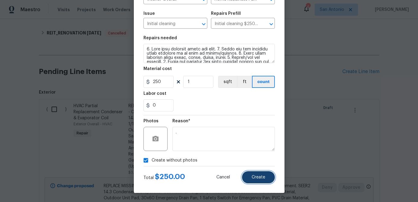
click at [260, 176] on span "Create" at bounding box center [259, 177] width 14 height 5
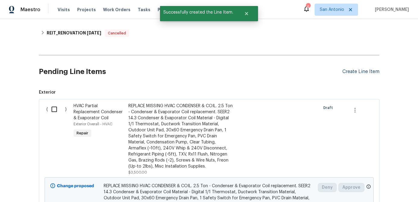
click at [354, 70] on div "Create Line Item" at bounding box center [361, 72] width 37 height 6
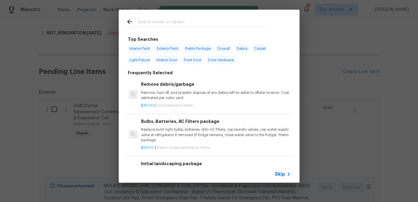
click at [281, 177] on span "Skip" at bounding box center [280, 174] width 10 height 6
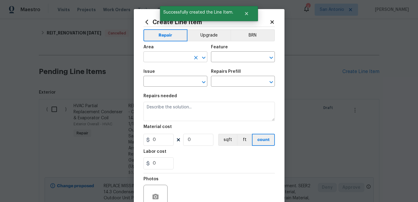
click at [176, 59] on input "text" at bounding box center [167, 57] width 47 height 9
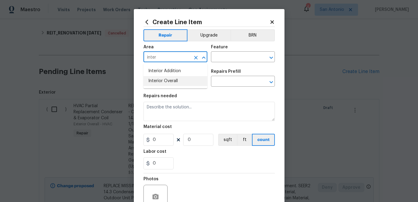
click at [169, 78] on li "Interior Overall" at bounding box center [176, 81] width 64 height 10
type input "Interior Overall"
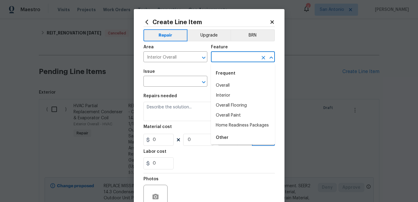
click at [222, 59] on input "text" at bounding box center [234, 57] width 47 height 9
click at [230, 123] on li "Home Readiness Packages" at bounding box center [243, 125] width 64 height 10
type input "Home Readiness Packages"
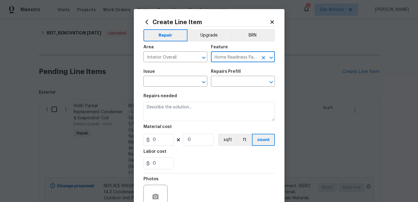
click at [169, 76] on div "Issue" at bounding box center [176, 73] width 64 height 8
click at [169, 80] on input "text" at bounding box center [167, 81] width 47 height 9
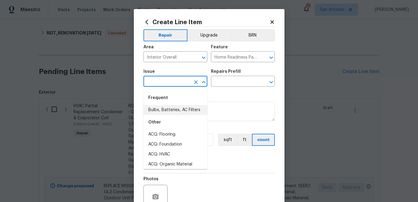
click at [166, 109] on li "Bulbs, Batteries, AC Filters" at bounding box center [176, 110] width 64 height 10
type input "Bulbs, Batteries, AC Filters"
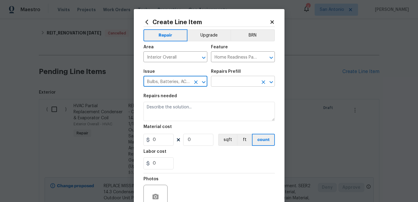
click at [224, 82] on input "text" at bounding box center [234, 81] width 47 height 9
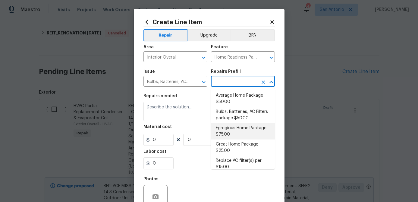
click at [222, 134] on li "Egregious Home Package $75.00" at bounding box center [243, 131] width 64 height 16
type input "Egregious Home Package $75.00"
type textarea "1. Replace all missing and/or damaged door stops and strike plates. 2. Remove a…"
type input "75"
type input "1"
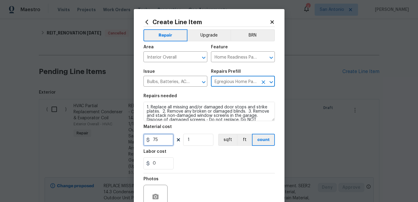
click at [158, 141] on input "75" at bounding box center [159, 140] width 30 height 12
type input "100"
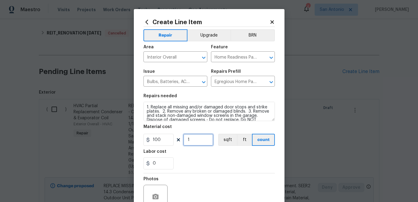
click at [195, 141] on input "1" at bounding box center [198, 140] width 30 height 12
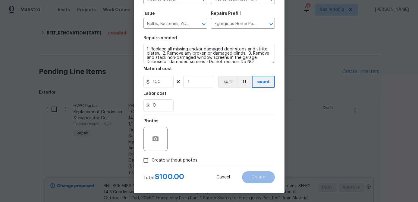
click at [147, 159] on input "Create without photos" at bounding box center [145, 159] width 11 height 11
checkbox input "true"
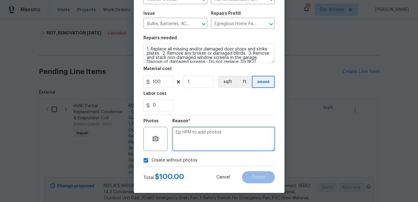
click at [189, 139] on textarea at bounding box center [223, 139] width 103 height 24
type textarea "."
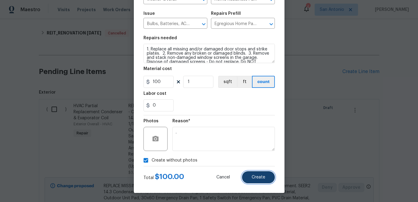
click at [271, 175] on button "Create" at bounding box center [258, 177] width 33 height 12
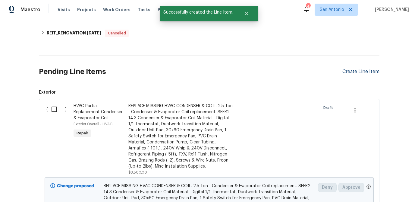
click at [358, 72] on div "Create Line Item" at bounding box center [361, 72] width 37 height 6
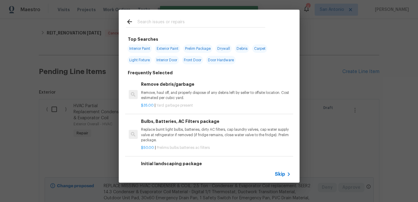
click at [277, 168] on div "Skip" at bounding box center [209, 174] width 181 height 17
click at [280, 171] on span "Skip" at bounding box center [280, 174] width 10 height 6
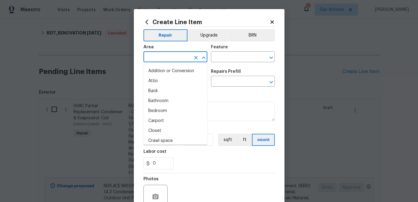
click at [176, 58] on input "text" at bounding box center [167, 57] width 47 height 9
type input "i"
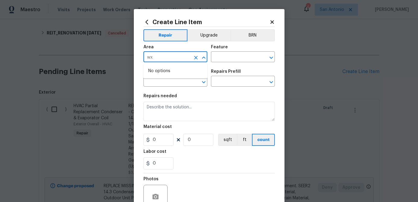
type input "w"
click at [166, 80] on li "Exterior Overall" at bounding box center [176, 81] width 64 height 10
type input "Exterior Overall"
click at [222, 57] on input "text" at bounding box center [234, 57] width 47 height 9
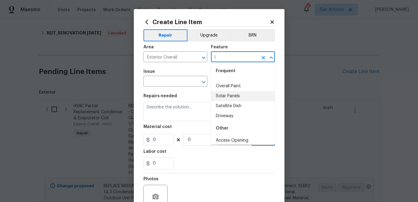
scroll to position [0, 0]
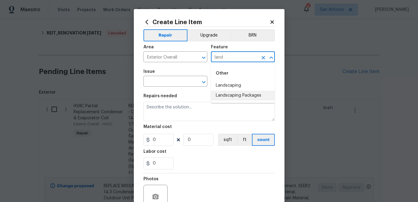
click at [236, 97] on li "Landscaping Packages" at bounding box center [243, 95] width 64 height 10
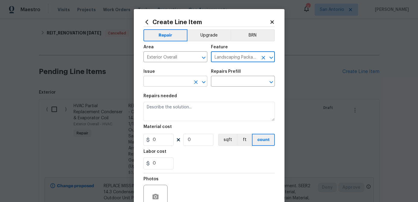
type input "Landscaping Packages"
click at [162, 78] on input "text" at bounding box center [167, 81] width 47 height 9
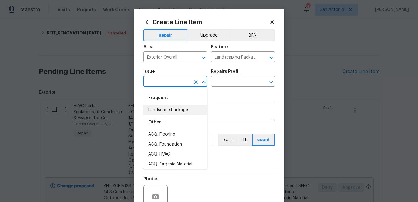
click at [165, 108] on li "Landscape Package" at bounding box center [176, 110] width 64 height 10
type input "Landscape Package"
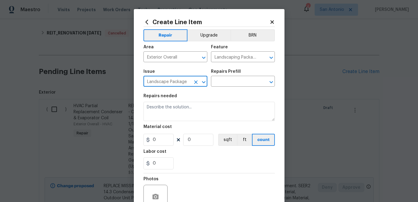
click at [229, 76] on div "Repairs Prefill" at bounding box center [243, 73] width 64 height 8
click at [229, 82] on input "text" at bounding box center [234, 81] width 47 height 9
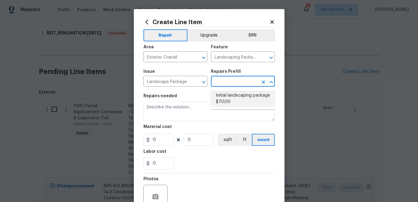
click at [226, 99] on li "Initial landscaping package $70.00" at bounding box center [243, 98] width 64 height 16
type input "Home Readiness Packages"
type input "Initial landscaping package $70.00"
type textarea "Mowing of grass up to 6" in height. Mow, edge along driveways & sidewalks, trim…"
type input "70"
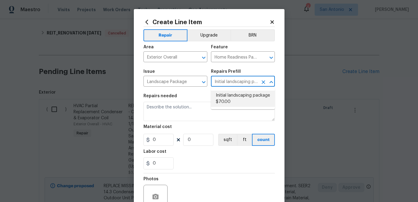
type input "1"
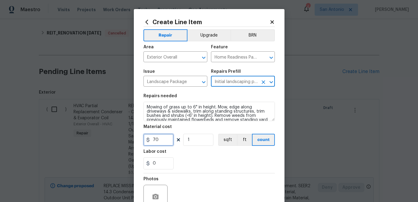
click at [165, 144] on input "70" at bounding box center [159, 140] width 30 height 12
type input "195"
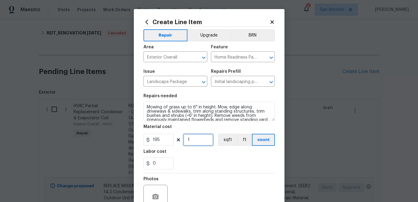
click at [191, 140] on input "1" at bounding box center [198, 140] width 30 height 12
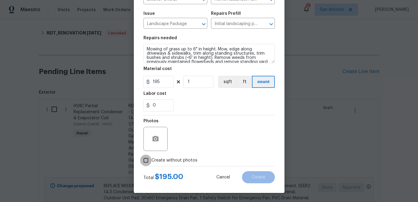
click at [145, 163] on input "Create without photos" at bounding box center [145, 159] width 11 height 11
checkbox input "true"
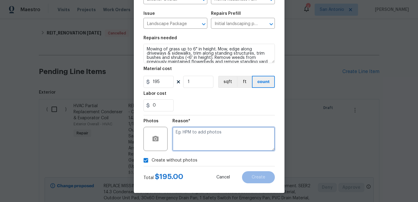
click at [179, 144] on textarea at bounding box center [223, 139] width 103 height 24
type textarea "."
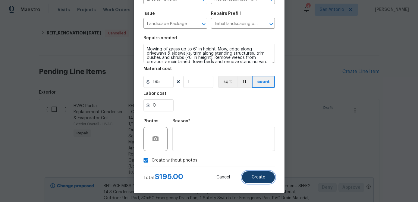
click at [255, 177] on span "Create" at bounding box center [259, 177] width 14 height 5
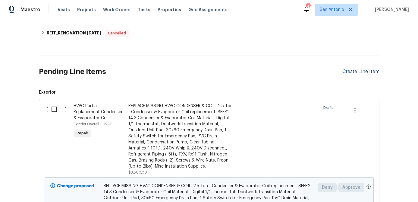
click at [346, 69] on div "Create Line Item" at bounding box center [361, 72] width 37 height 6
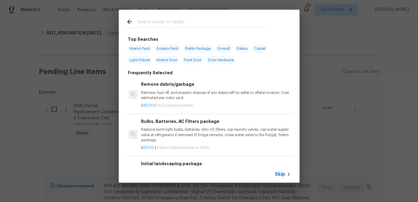
click at [280, 171] on span "Skip" at bounding box center [280, 174] width 10 height 6
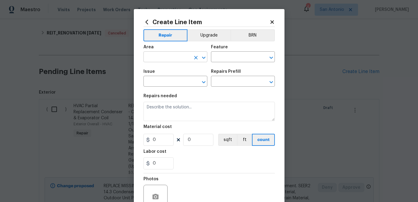
click at [161, 60] on input "text" at bounding box center [167, 57] width 47 height 9
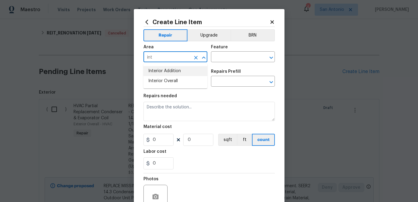
click at [169, 71] on li "Interior Addition" at bounding box center [176, 71] width 64 height 10
type input "Interior Addition"
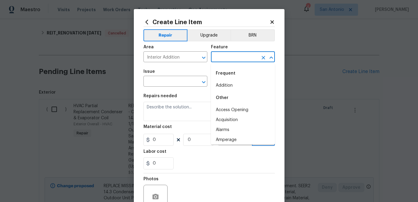
click at [222, 61] on input "text" at bounding box center [234, 57] width 47 height 9
click at [226, 86] on li "Addition" at bounding box center [243, 86] width 64 height 10
type input "Addition"
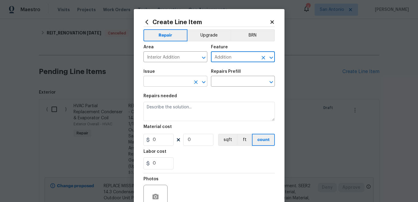
click at [180, 83] on input "text" at bounding box center [167, 81] width 47 height 9
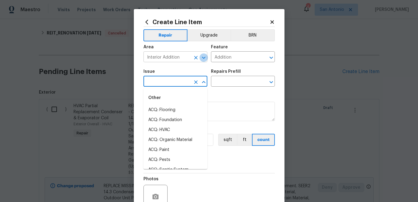
click at [201, 59] on icon "Open" at bounding box center [203, 57] width 7 height 7
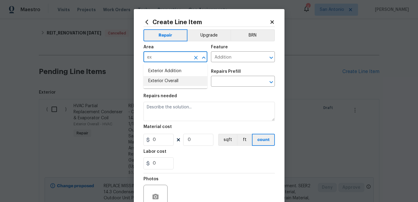
click at [171, 82] on li "Exterior Overall" at bounding box center [176, 81] width 64 height 10
type input "Exterior Overall"
click at [233, 60] on input "Addition" at bounding box center [234, 57] width 47 height 9
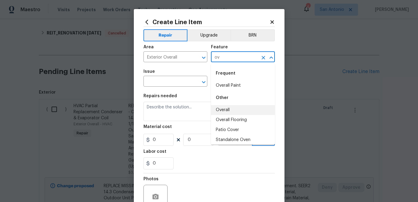
click at [224, 109] on li "Overall" at bounding box center [243, 110] width 64 height 10
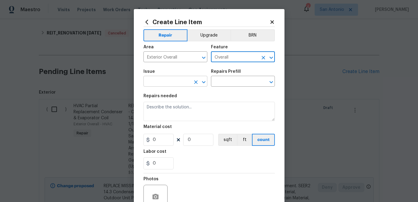
type input "Overall"
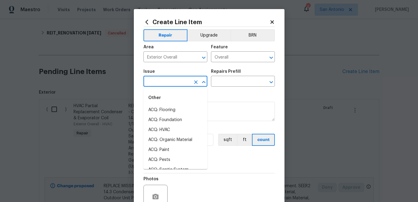
click at [171, 83] on input "text" at bounding box center [167, 81] width 47 height 9
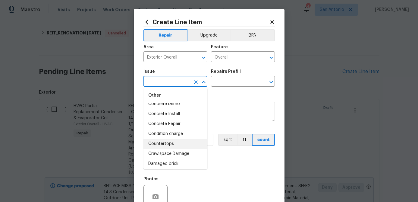
scroll to position [162, 0]
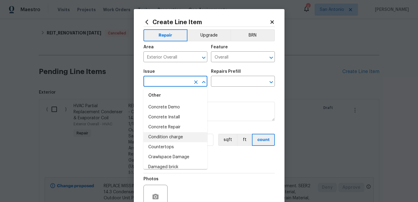
click at [169, 138] on li "Condition charge" at bounding box center [176, 137] width 64 height 10
type input "Condition charge"
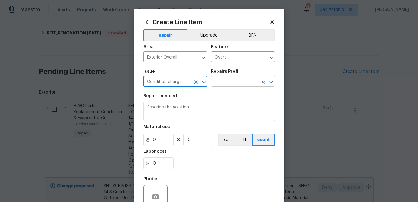
click at [236, 81] on input "text" at bounding box center [234, 81] width 47 height 9
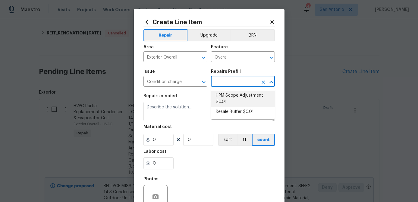
click at [226, 100] on li "HPM Scope Adjustment $0.01" at bounding box center [243, 98] width 64 height 16
type input "Home Readiness Packages"
type input "HPM Scope Adjustment $0.01"
type textarea "HPM Scope Adjustment"
type input "0.01"
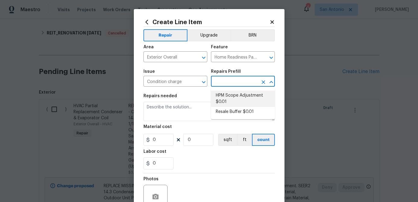
type input "1"
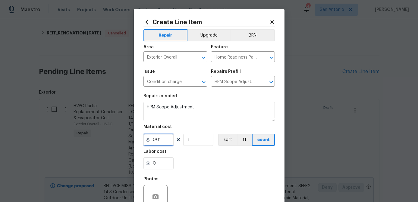
click at [166, 145] on input "0.01" at bounding box center [159, 140] width 30 height 12
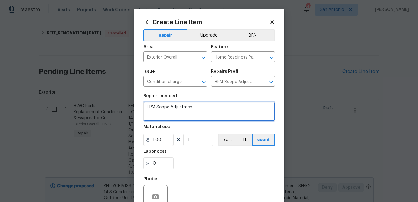
type input "1"
click at [144, 107] on textarea "HPM Scope Adjustment" at bounding box center [209, 111] width 131 height 19
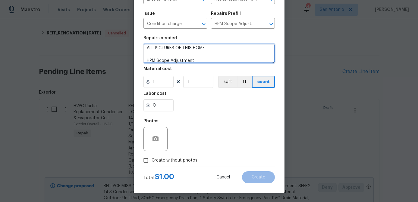
type textarea "ALL PICTURES OF THIS HOME. HPM Scope Adjustment"
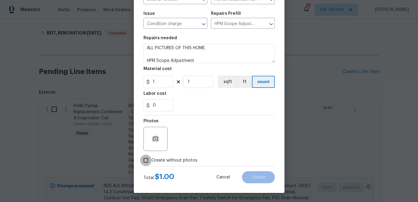
click at [145, 161] on input "Create without photos" at bounding box center [145, 159] width 11 height 11
checkbox input "true"
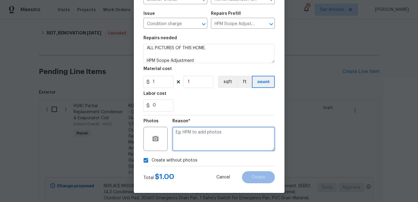
click at [178, 145] on textarea at bounding box center [223, 139] width 103 height 24
type textarea "."
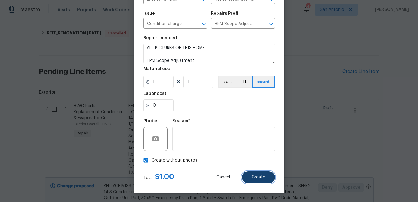
click at [258, 179] on span "Create" at bounding box center [259, 177] width 14 height 5
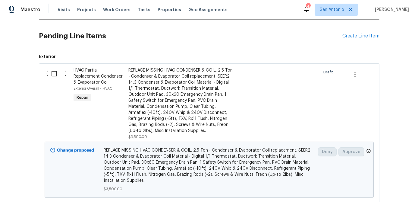
scroll to position [159, 0]
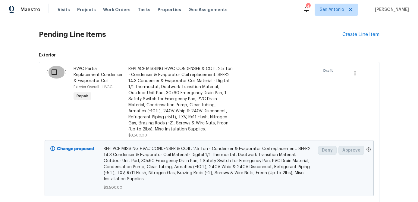
click at [53, 71] on input "checkbox" at bounding box center [56, 72] width 17 height 13
checkbox input "true"
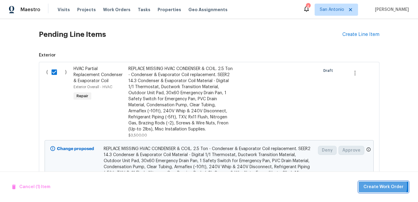
click at [383, 185] on span "Create Work Order" at bounding box center [384, 187] width 40 height 8
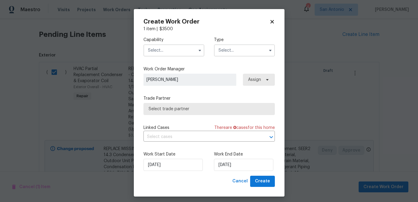
click at [161, 51] on input "text" at bounding box center [174, 50] width 61 height 12
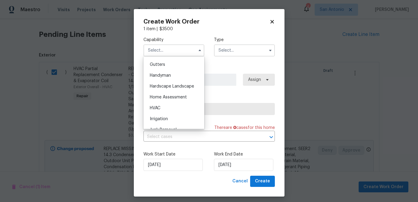
scroll to position [321, 0]
click at [160, 104] on div "HVAC" at bounding box center [174, 107] width 58 height 11
type input "HVAC"
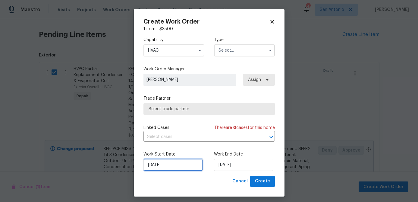
click at [175, 167] on input "9/2/2025" at bounding box center [173, 165] width 59 height 12
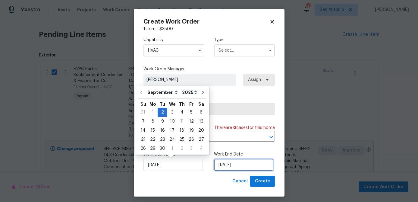
click at [248, 165] on input "9/2/2025" at bounding box center [243, 165] width 59 height 12
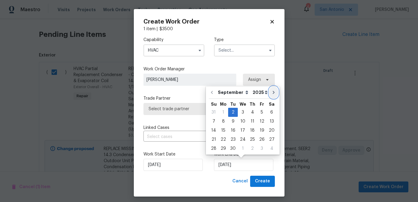
click at [271, 93] on icon "Go to next month" at bounding box center [273, 92] width 5 height 5
type input "10/2/2025"
select select "9"
click at [271, 93] on icon "Go to next month" at bounding box center [273, 92] width 5 height 5
type input "11/2/2025"
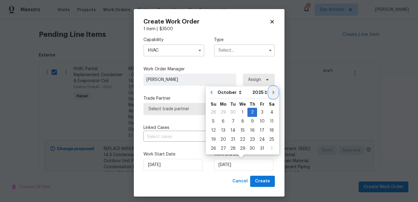
select select "10"
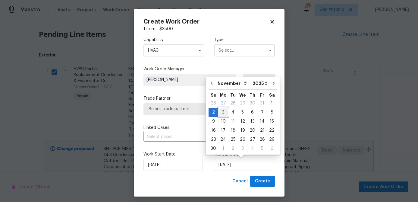
click at [222, 112] on div "3" at bounding box center [223, 112] width 10 height 8
type input "11/3/2025"
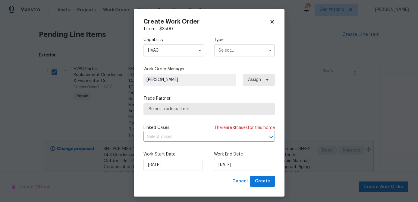
click at [230, 51] on input "text" at bounding box center [244, 50] width 61 height 12
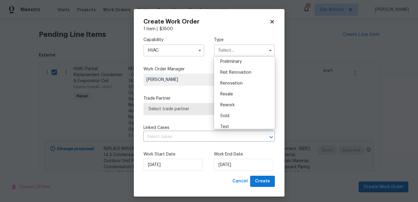
scroll to position [133, 0]
click at [242, 73] on span "Reit Renovation" at bounding box center [235, 71] width 31 height 4
type input "Reit Renovation"
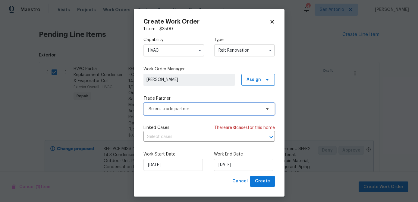
click at [209, 110] on span "Select trade partner" at bounding box center [205, 109] width 112 height 6
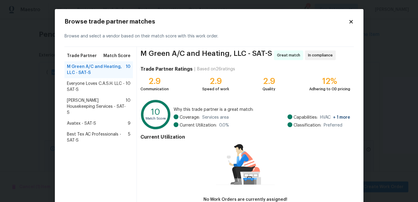
click at [93, 84] on span "Everyone Loves C.A.S.H. LLC - SAT-S" at bounding box center [96, 87] width 59 height 12
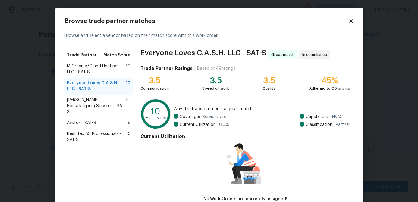
scroll to position [40, 0]
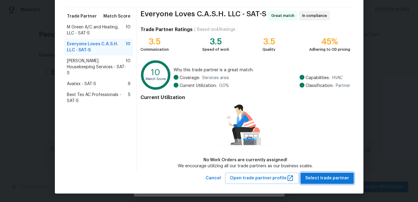
click at [317, 177] on span "Select trade partner" at bounding box center [327, 178] width 44 height 8
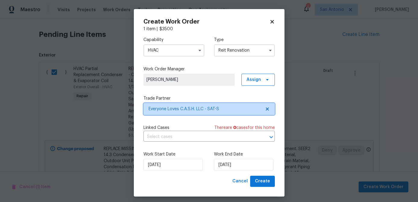
scroll to position [0, 0]
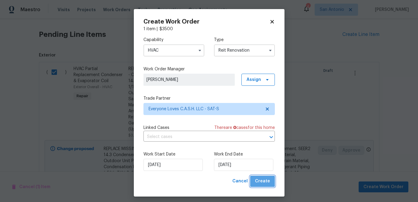
click at [269, 185] on button "Create" at bounding box center [262, 181] width 25 height 11
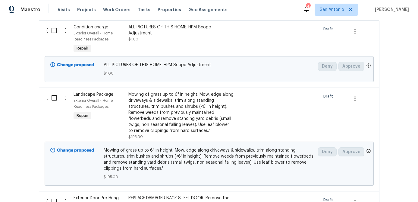
scroll to position [217, 0]
click at [53, 99] on input "checkbox" at bounding box center [56, 97] width 17 height 13
checkbox input "true"
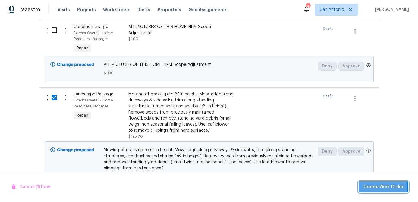
click at [375, 188] on span "Create Work Order" at bounding box center [384, 187] width 40 height 8
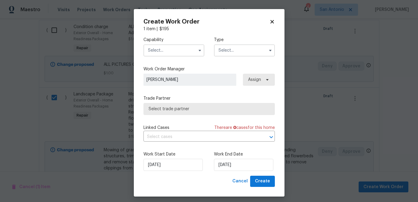
click at [169, 47] on input "text" at bounding box center [174, 50] width 61 height 12
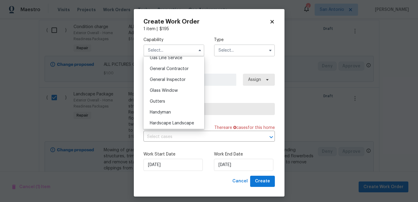
scroll to position [288, 0]
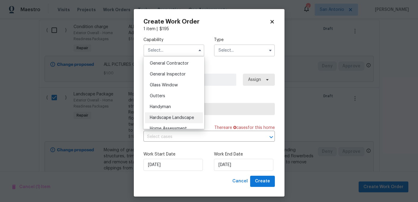
click at [169, 118] on span "Hardscape Landscape" at bounding box center [172, 117] width 44 height 4
type input "Hardscape Landscape"
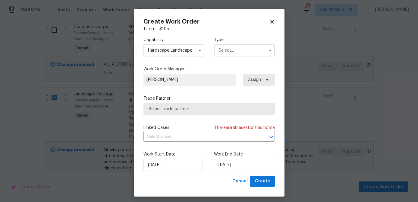
click at [237, 49] on input "text" at bounding box center [244, 50] width 61 height 12
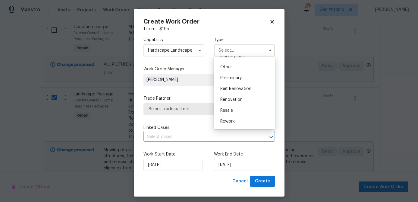
scroll to position [126, 0]
click at [247, 80] on span "Reit Renovation" at bounding box center [235, 78] width 31 height 4
type input "Reit Renovation"
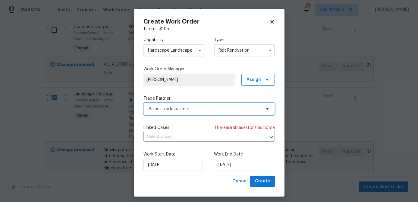
click at [190, 107] on span "Select trade partner" at bounding box center [205, 109] width 112 height 6
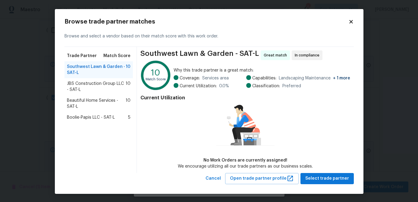
click at [76, 119] on span "Boolie-Papis LLC - SAT-L" at bounding box center [91, 117] width 48 height 6
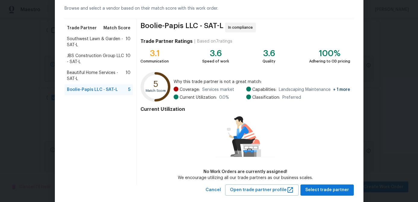
scroll to position [40, 0]
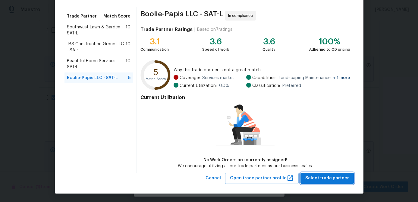
click at [319, 177] on span "Select trade partner" at bounding box center [327, 178] width 44 height 8
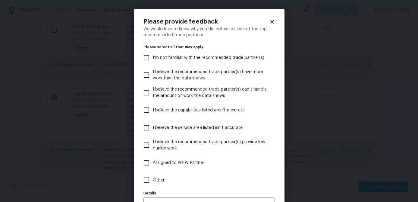
scroll to position [0, 0]
click at [274, 23] on icon at bounding box center [272, 21] width 3 height 3
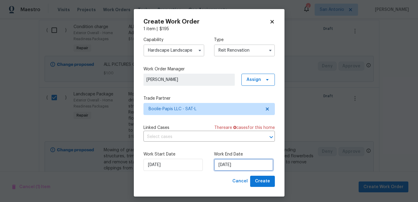
click at [244, 166] on input "9/2/2025" at bounding box center [243, 165] width 59 height 12
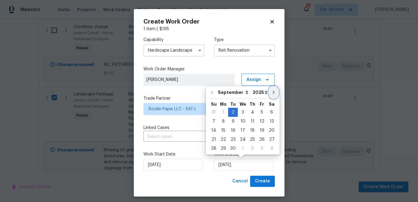
click at [273, 90] on icon "Go to next month" at bounding box center [273, 92] width 5 height 5
type input "10/2/2025"
select select "9"
click at [272, 90] on icon "Go to next month" at bounding box center [273, 92] width 5 height 5
type input "11/2/2025"
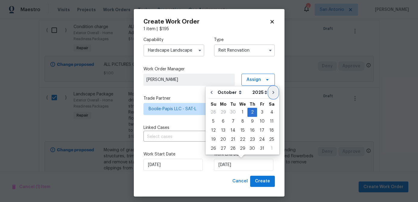
select select "10"
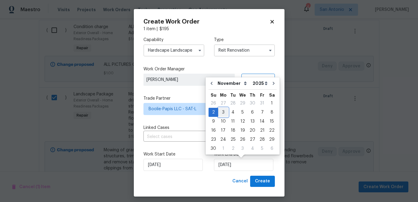
click at [225, 111] on div "3" at bounding box center [223, 112] width 10 height 8
type input "11/3/2025"
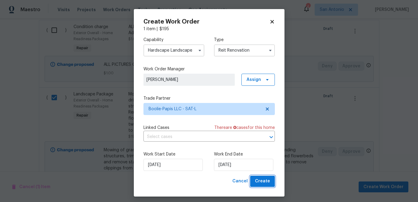
click at [260, 179] on span "Create" at bounding box center [262, 181] width 15 height 8
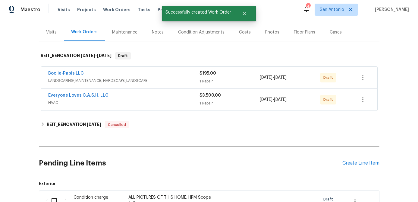
scroll to position [67, 0]
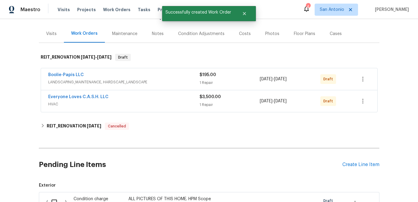
click at [164, 106] on span "HVAC" at bounding box center [123, 104] width 151 height 6
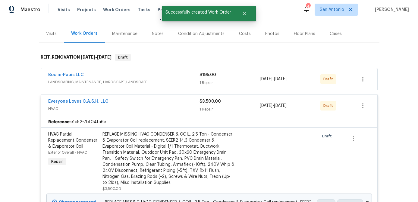
click at [164, 106] on span "HVAC" at bounding box center [123, 109] width 151 height 6
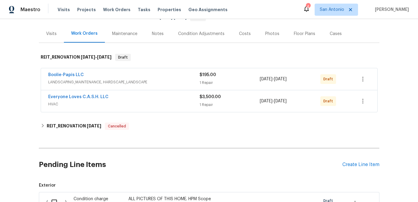
click at [164, 84] on span "LANDSCAPING_MAINTENANCE, HARDSCAPE_LANDSCAPE" at bounding box center [123, 82] width 151 height 6
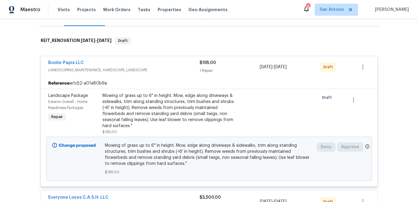
scroll to position [47, 0]
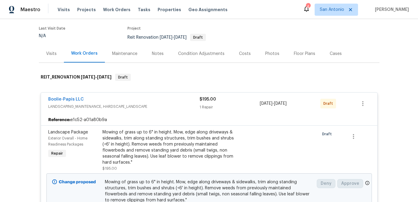
click at [165, 101] on div "Boolie-Papis LLC" at bounding box center [123, 99] width 151 height 7
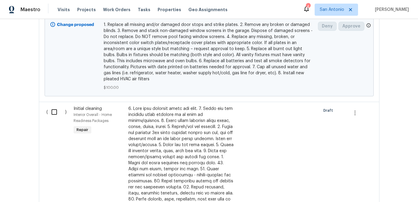
scroll to position [656, 0]
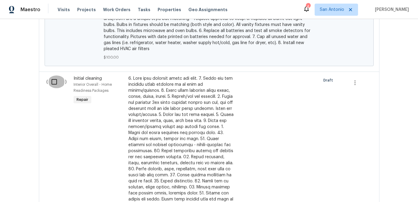
click at [52, 86] on input "checkbox" at bounding box center [56, 81] width 17 height 13
checkbox input "true"
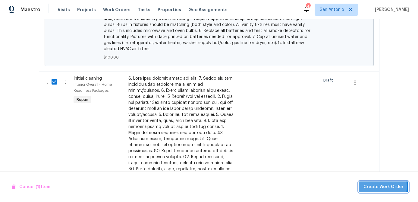
click at [377, 186] on span "Create Work Order" at bounding box center [384, 187] width 40 height 8
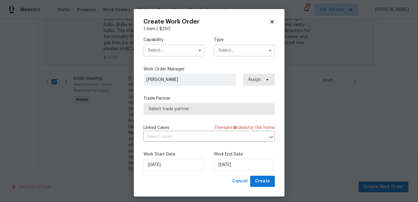
click at [167, 53] on input "text" at bounding box center [174, 50] width 61 height 12
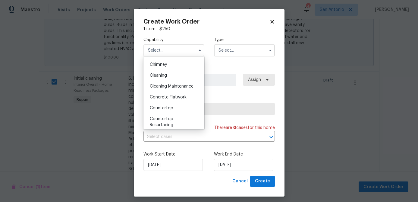
scroll to position [71, 0]
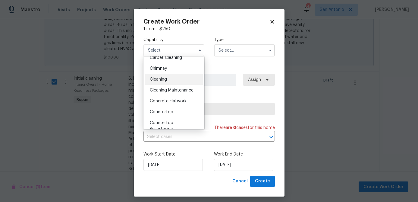
click at [161, 80] on span "Cleaning" at bounding box center [158, 79] width 17 height 4
type input "Cleaning"
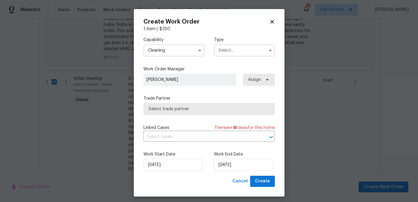
click at [235, 51] on input "text" at bounding box center [244, 50] width 61 height 12
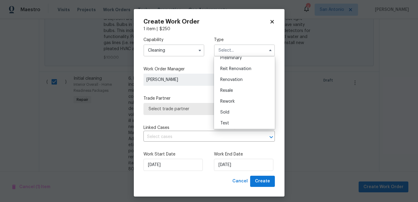
scroll to position [137, 0]
click at [245, 68] on span "Reit Renovation" at bounding box center [235, 67] width 31 height 4
type input "Reit Renovation"
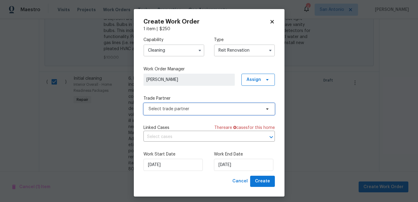
click at [217, 112] on span "Select trade partner" at bounding box center [209, 109] width 131 height 12
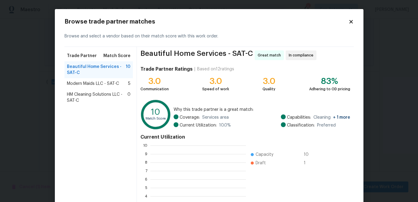
scroll to position [84, 96]
click at [110, 85] on span "Modern Maids LLC - SAT-C" at bounding box center [93, 84] width 52 height 6
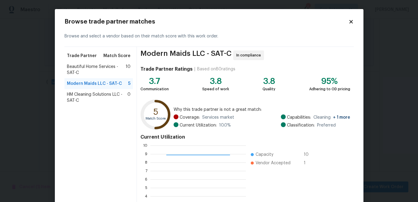
scroll to position [64, 0]
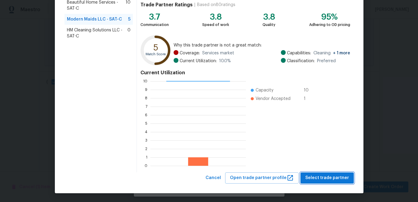
click at [326, 175] on span "Select trade partner" at bounding box center [327, 178] width 44 height 8
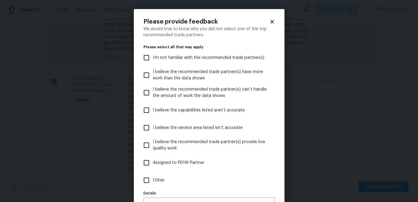
scroll to position [0, 0]
click at [272, 21] on icon at bounding box center [272, 21] width 3 height 3
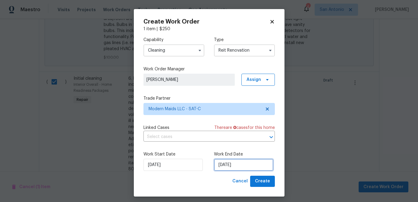
click at [254, 166] on input "9/2/2025" at bounding box center [243, 165] width 59 height 12
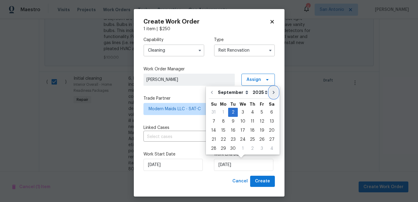
click at [271, 93] on icon "Go to next month" at bounding box center [273, 92] width 5 height 5
type input "10/2/2025"
select select "9"
click at [273, 93] on icon "Go to next month" at bounding box center [274, 92] width 2 height 3
type input "11/2/2025"
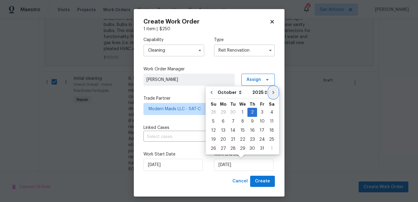
select select "10"
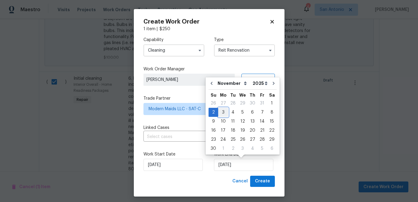
click at [223, 110] on div "3" at bounding box center [223, 112] width 10 height 8
type input "11/3/2025"
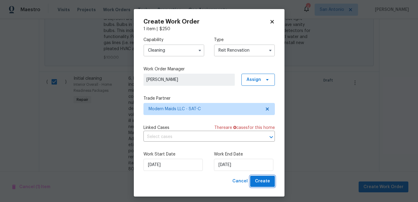
click at [264, 178] on span "Create" at bounding box center [262, 181] width 15 height 8
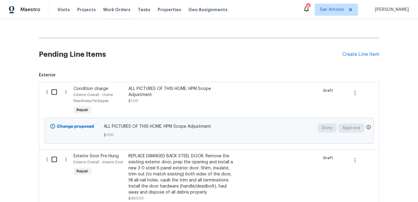
scroll to position [197, 0]
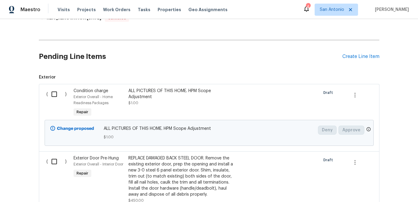
click at [58, 93] on input "checkbox" at bounding box center [56, 94] width 17 height 13
checkbox input "true"
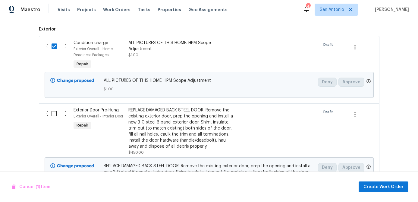
scroll to position [261, 0]
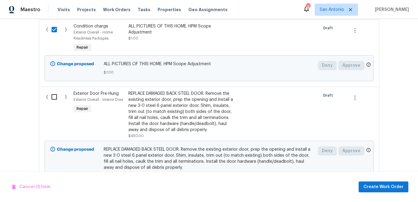
click at [52, 97] on input "checkbox" at bounding box center [56, 96] width 17 height 13
checkbox input "true"
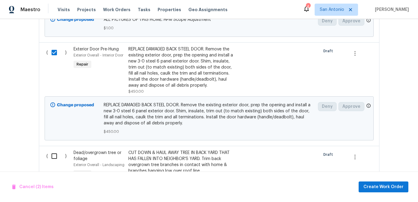
scroll to position [350, 0]
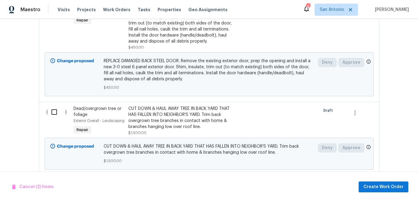
click at [56, 115] on input "checkbox" at bounding box center [56, 112] width 17 height 13
checkbox input "true"
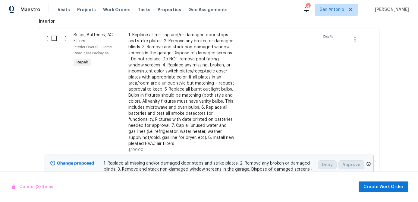
scroll to position [515, 0]
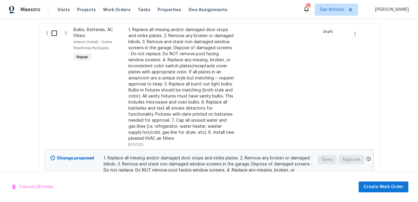
click at [55, 31] on input "checkbox" at bounding box center [56, 33] width 17 height 13
checkbox input "true"
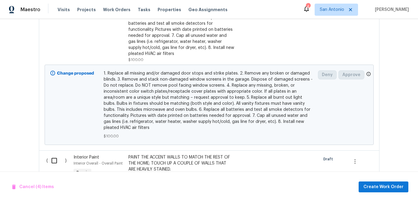
scroll to position [651, 0]
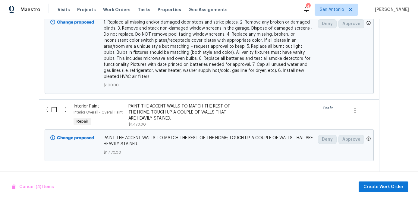
click at [59, 110] on input "checkbox" at bounding box center [56, 109] width 17 height 13
checkbox input "true"
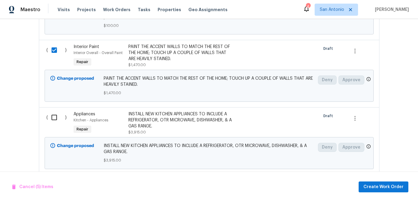
scroll to position [725, 0]
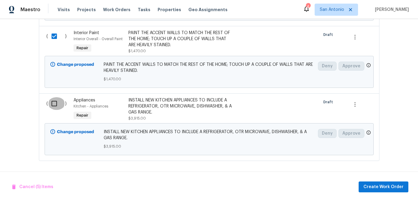
click at [57, 105] on input "checkbox" at bounding box center [56, 103] width 17 height 13
checkbox input "true"
click at [372, 186] on span "Create Work Order" at bounding box center [384, 187] width 40 height 8
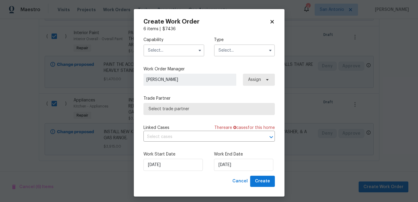
click at [171, 50] on input "text" at bounding box center [174, 50] width 61 height 12
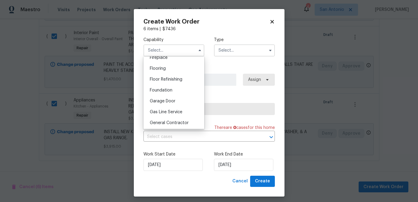
scroll to position [229, 0]
click at [175, 122] on span "General Contractor" at bounding box center [169, 122] width 39 height 4
type input "General Contractor"
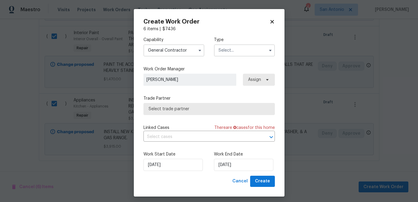
click at [233, 51] on input "text" at bounding box center [244, 50] width 61 height 12
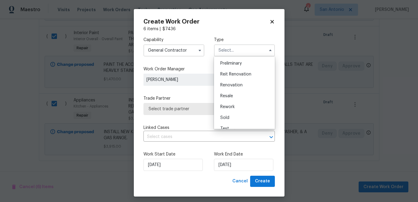
scroll to position [137, 0]
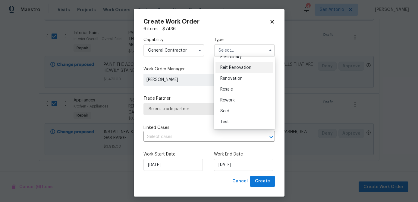
click at [239, 66] on span "Reit Renovation" at bounding box center [235, 67] width 31 height 4
type input "Reit Renovation"
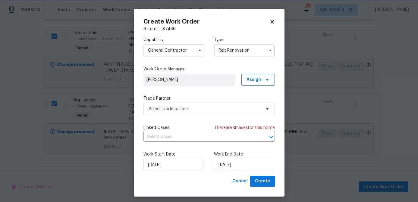
scroll to position [0, 0]
click at [187, 113] on span "Select trade partner" at bounding box center [209, 109] width 131 height 12
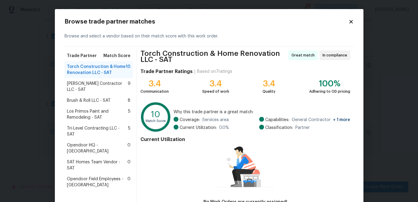
click at [78, 115] on span "Los Primos Paint and Remodeling - SAT" at bounding box center [98, 114] width 62 height 12
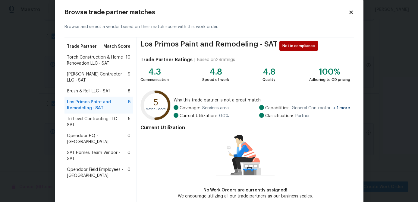
scroll to position [40, 0]
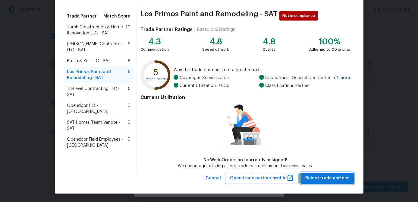
click at [319, 178] on span "Select trade partner" at bounding box center [327, 178] width 44 height 8
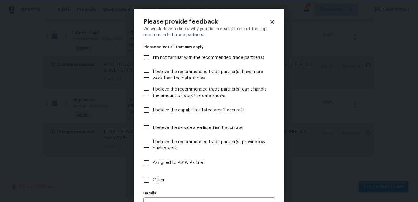
scroll to position [0, 0]
click at [272, 22] on icon at bounding box center [272, 21] width 3 height 3
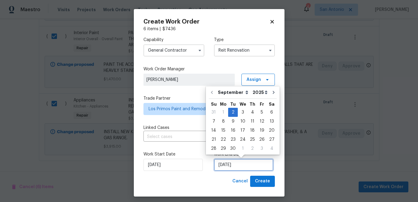
click at [250, 163] on input "9/2/2025" at bounding box center [243, 165] width 59 height 12
click at [271, 90] on icon "Go to next month" at bounding box center [273, 92] width 5 height 5
type input "10/2/2025"
select select "9"
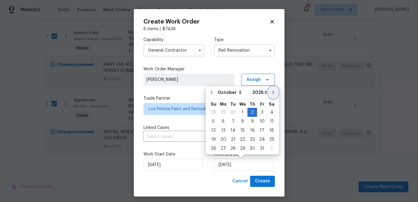
click at [271, 90] on icon "Go to next month" at bounding box center [273, 92] width 5 height 5
type input "11/2/2025"
select select "10"
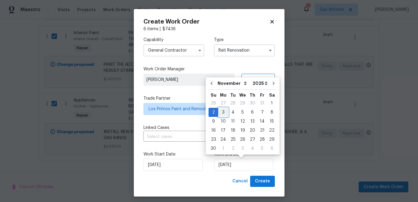
click at [222, 112] on div "3" at bounding box center [223, 112] width 10 height 8
type input "11/3/2025"
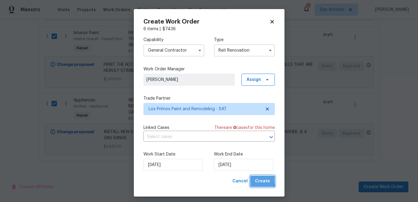
click at [259, 180] on span "Create" at bounding box center [262, 181] width 15 height 8
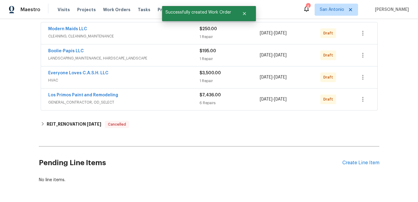
scroll to position [112, 0]
click at [362, 164] on div "Create Line Item" at bounding box center [361, 163] width 37 height 6
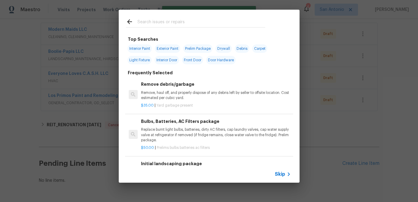
click at [283, 177] on div "Skip" at bounding box center [283, 173] width 17 height 7
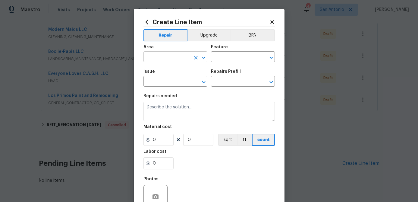
click at [178, 55] on input "text" at bounding box center [167, 57] width 47 height 9
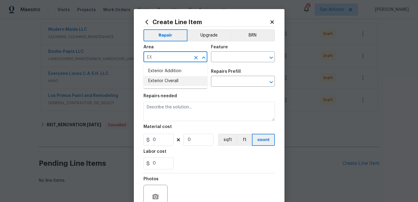
click at [168, 79] on li "Exterior Overall" at bounding box center [176, 81] width 64 height 10
type input "Exterior Overall"
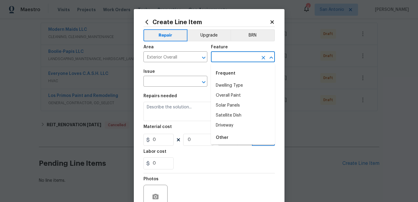
click at [220, 55] on input "text" at bounding box center [234, 57] width 47 height 9
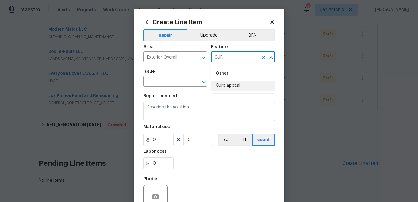
click at [218, 82] on li "Curb appeal" at bounding box center [243, 86] width 64 height 10
type input "Curb appeal"
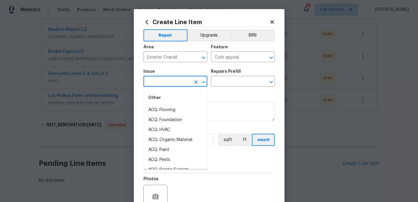
click at [165, 80] on input "text" at bounding box center [167, 81] width 47 height 9
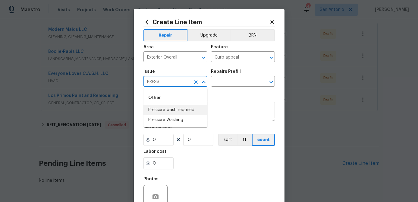
click at [168, 106] on li "Pressure wash required" at bounding box center [176, 110] width 64 height 10
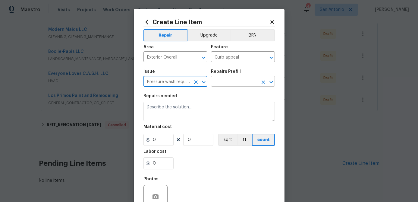
type input "Pressure wash required"
click at [218, 85] on input "text" at bounding box center [234, 81] width 47 height 9
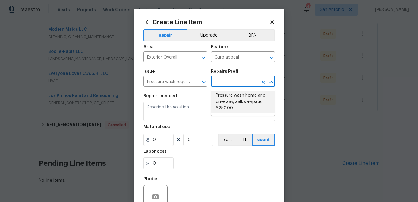
click at [221, 99] on li "Pressure wash home and driveway/walkway/patio $250.00" at bounding box center [243, 101] width 64 height 23
type input "Pressure wash home and driveway/walkway/patio $250.00"
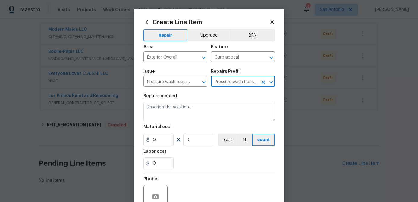
type textarea "Pressure wash home, driveway, walkways/sidewalks and patio. Must use a surface …"
type input "1"
type input "250"
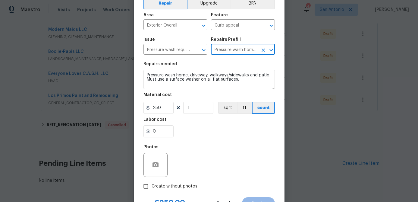
scroll to position [58, 0]
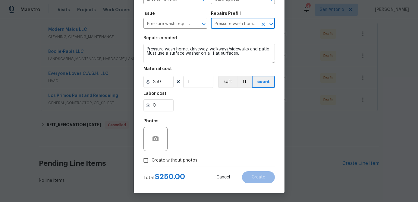
click at [146, 162] on input "Create without photos" at bounding box center [145, 159] width 11 height 11
checkbox input "true"
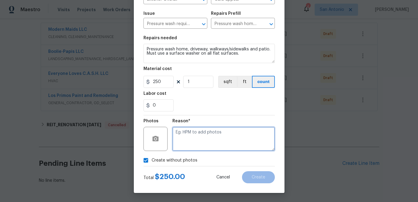
click at [181, 138] on textarea at bounding box center [223, 139] width 103 height 24
type textarea "."
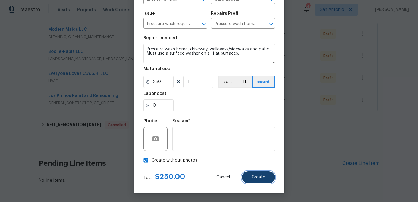
click at [257, 178] on span "Create" at bounding box center [259, 177] width 14 height 5
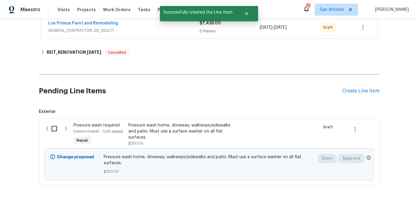
scroll to position [209, 0]
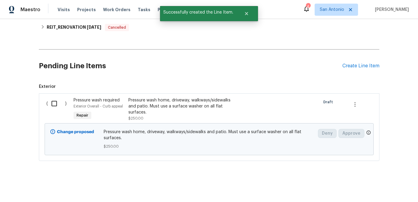
click at [53, 101] on input "checkbox" at bounding box center [56, 103] width 17 height 13
checkbox input "true"
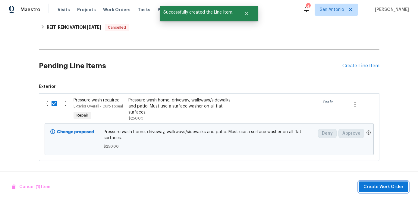
click at [376, 182] on button "Create Work Order" at bounding box center [384, 186] width 50 height 11
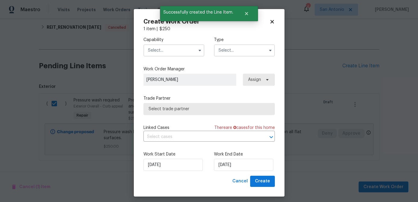
click at [168, 48] on input "text" at bounding box center [174, 50] width 61 height 12
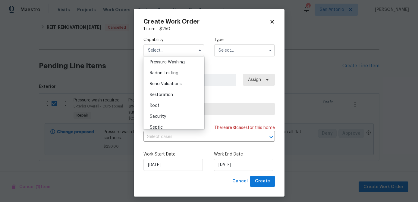
scroll to position [571, 0]
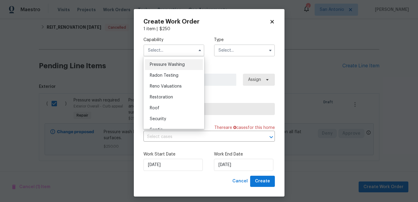
click at [175, 65] on span "Pressure Washing" at bounding box center [167, 64] width 35 height 4
type input "Pressure Washing"
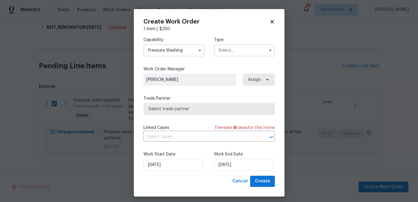
click at [226, 46] on input "text" at bounding box center [244, 50] width 61 height 12
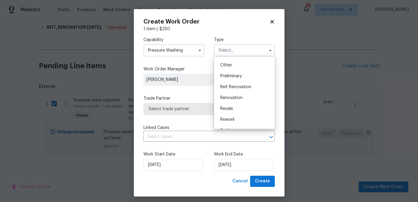
scroll to position [123, 0]
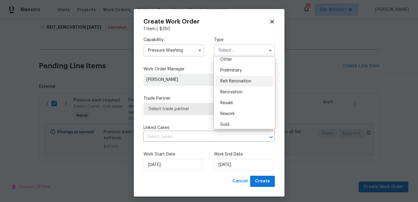
click at [241, 79] on span "Reit Renovation" at bounding box center [235, 81] width 31 height 4
type input "Reit Renovation"
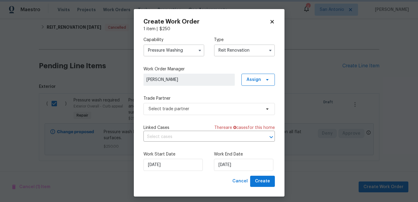
scroll to position [0, 0]
click at [188, 111] on span "Select trade partner" at bounding box center [205, 109] width 112 height 6
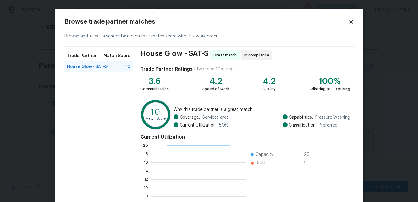
scroll to position [64, 0]
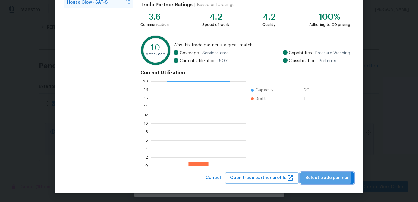
click at [321, 176] on span "Select trade partner" at bounding box center [327, 178] width 44 height 8
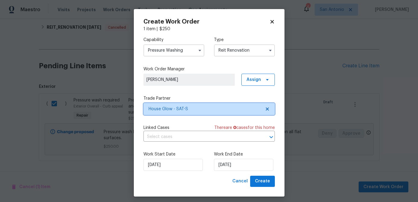
scroll to position [0, 0]
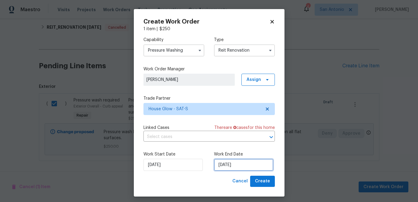
click at [242, 162] on input "9/2/2025" at bounding box center [243, 165] width 59 height 12
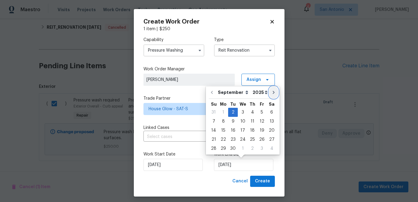
click at [273, 93] on button "Go to next month" at bounding box center [273, 92] width 9 height 12
type input "10/2/2025"
select select "9"
click at [273, 93] on button "Go to next month" at bounding box center [273, 92] width 9 height 12
type input "11/2/2025"
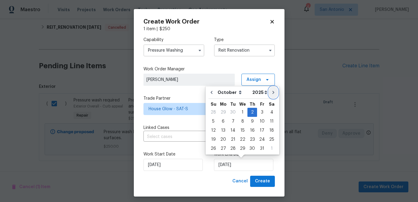
select select "10"
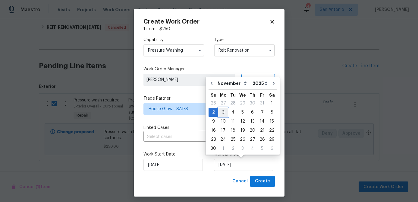
click at [224, 111] on div "3" at bounding box center [223, 112] width 10 height 8
type input "11/3/2025"
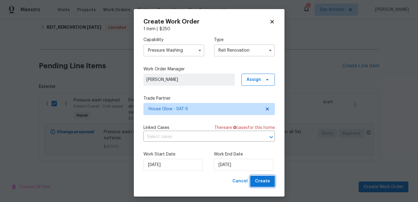
click at [261, 182] on span "Create" at bounding box center [262, 181] width 15 height 8
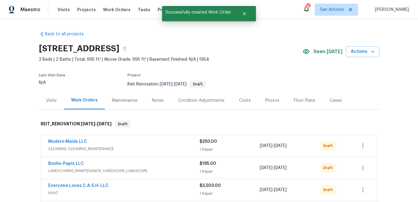
click at [239, 98] on div "Costs" at bounding box center [245, 100] width 12 height 6
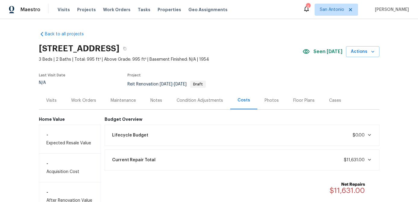
click at [87, 102] on div "Work Orders" at bounding box center [83, 100] width 25 height 6
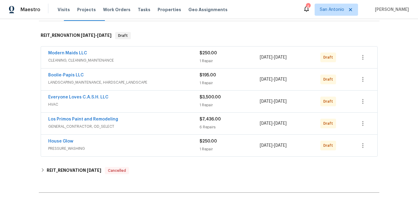
scroll to position [91, 0]
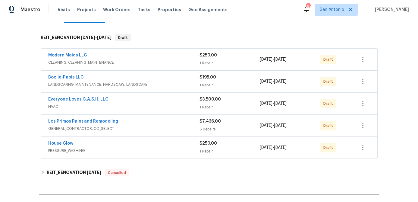
scroll to position [81, 0]
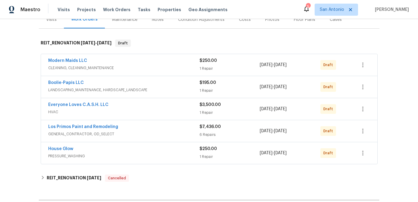
click at [156, 70] on span "CLEANING, CLEANING_MAINTENANCE" at bounding box center [123, 68] width 151 height 6
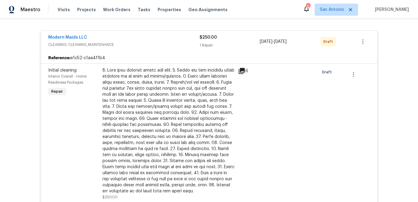
scroll to position [99, 0]
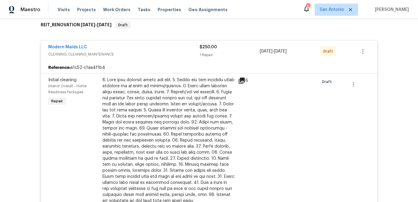
click at [156, 53] on span "CLEANING, CLEANING_MAINTENANCE" at bounding box center [123, 54] width 151 height 6
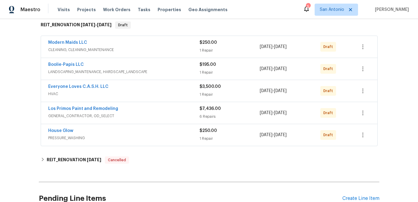
click at [151, 65] on div "Boolie-Papis LLC" at bounding box center [123, 65] width 151 height 7
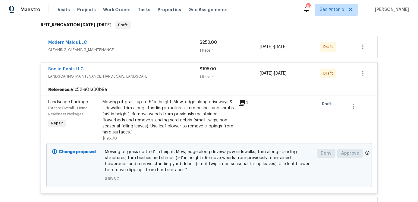
click at [153, 74] on span "LANDSCAPING_MAINTENANCE, HARDSCAPE_LANDSCAPE" at bounding box center [123, 76] width 151 height 6
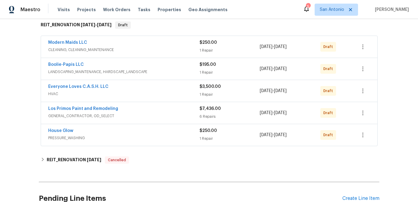
click at [147, 95] on span "HVAC" at bounding box center [123, 94] width 151 height 6
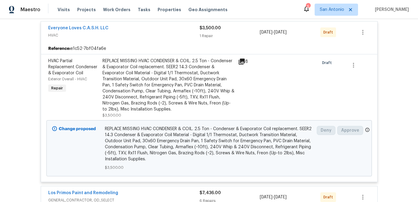
scroll to position [143, 0]
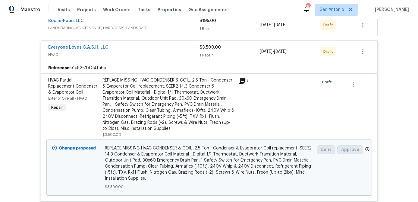
click at [152, 52] on span "HVAC" at bounding box center [123, 55] width 151 height 6
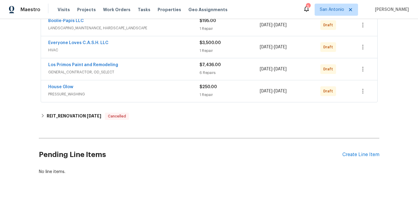
click at [148, 65] on div "Los Primos Paint and Remodeling" at bounding box center [123, 65] width 151 height 7
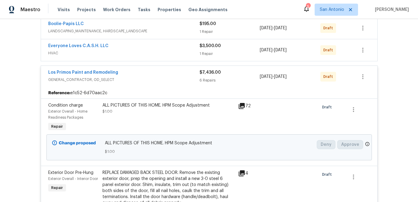
scroll to position [137, 0]
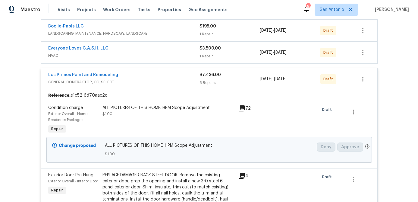
click at [145, 76] on div "Los Primos Paint and Remodeling" at bounding box center [123, 75] width 151 height 7
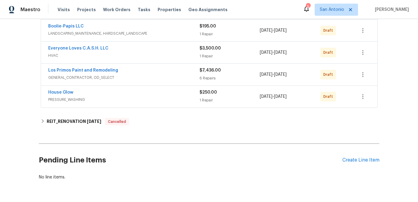
click at [141, 96] on span "PRESSURE_WASHING" at bounding box center [123, 99] width 151 height 6
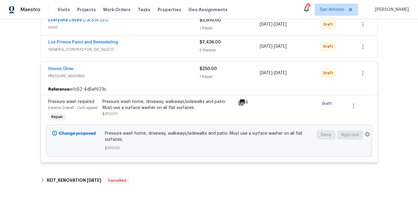
scroll to position [163, 0]
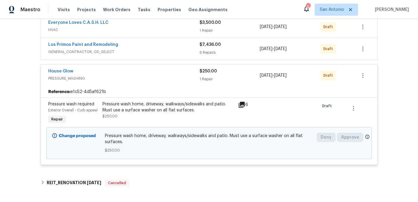
click at [143, 71] on div "House Glow" at bounding box center [123, 71] width 151 height 7
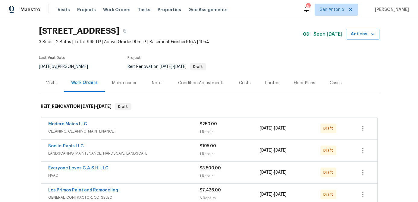
scroll to position [0, 0]
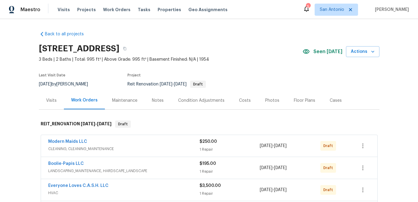
click at [157, 101] on div "Notes" at bounding box center [158, 100] width 12 height 6
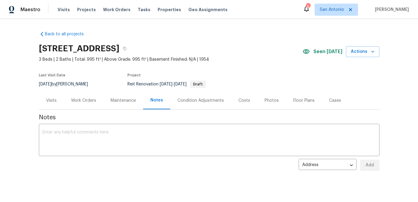
scroll to position [10, 0]
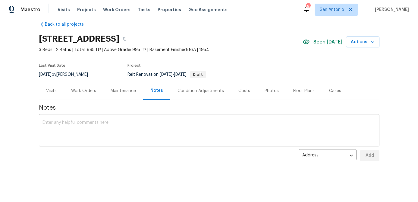
click at [100, 124] on textarea at bounding box center [210, 130] width 334 height 21
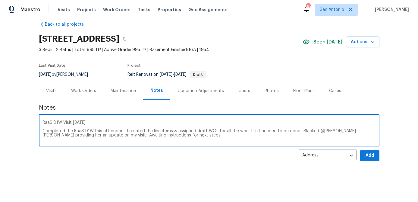
type textarea "RaaS D1W Visit 9/2/25 Completed the RaaS D1W this afternoon. I created the line…"
click at [372, 153] on span "Add" at bounding box center [370, 156] width 10 height 8
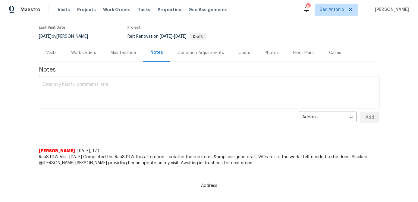
scroll to position [0, 0]
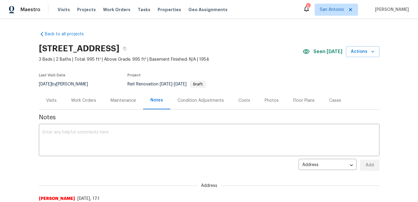
click at [117, 100] on div "Maintenance" at bounding box center [123, 100] width 25 height 6
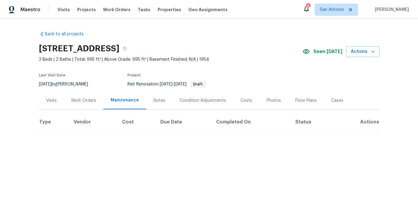
click at [88, 102] on div "Work Orders" at bounding box center [83, 100] width 25 height 6
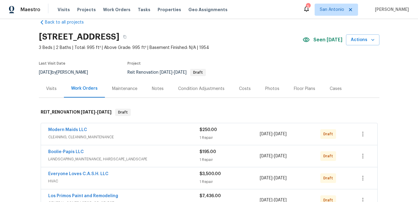
scroll to position [11, 0]
click at [155, 86] on div "Notes" at bounding box center [158, 89] width 12 height 6
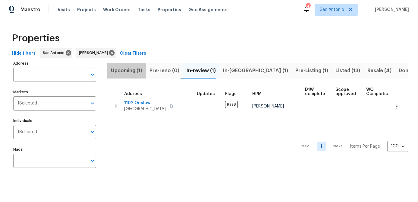
click at [124, 68] on span "Upcoming (1)" at bounding box center [126, 70] width 31 height 8
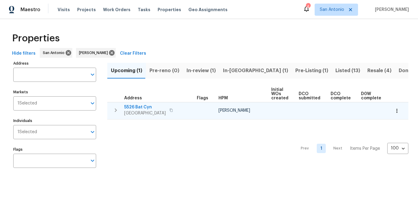
click at [137, 112] on span "[GEOGRAPHIC_DATA]" at bounding box center [145, 113] width 42 height 6
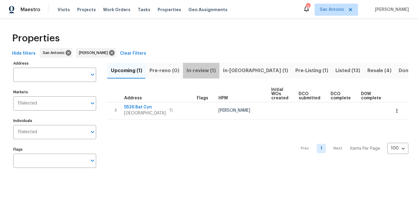
click at [188, 72] on span "In-review (1)" at bounding box center [201, 70] width 29 height 8
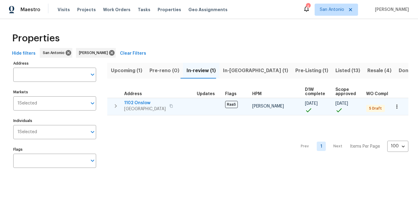
click at [144, 104] on span "1102 Onslow" at bounding box center [145, 103] width 42 height 6
click at [139, 103] on span "1102 Onslow" at bounding box center [145, 103] width 42 height 6
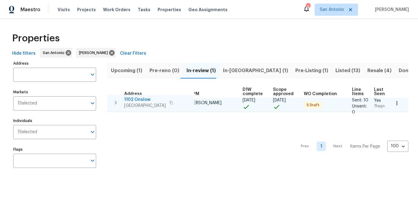
scroll to position [0, 62]
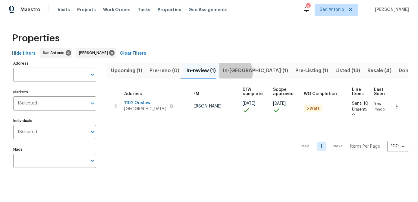
click at [229, 72] on span "In-reno (1)" at bounding box center [255, 70] width 65 height 8
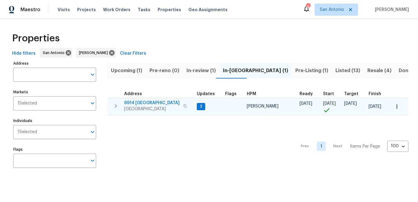
click at [135, 102] on span "6914 Port Bay" at bounding box center [151, 103] width 55 height 6
click at [398, 107] on icon "button" at bounding box center [397, 106] width 6 height 6
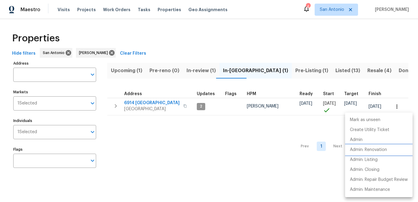
click at [362, 153] on p "Admin: Renovation" at bounding box center [368, 150] width 37 height 6
click at [268, 71] on div at bounding box center [209, 101] width 418 height 202
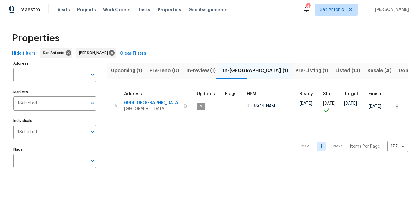
click at [296, 71] on span "Pre-Listing (1)" at bounding box center [312, 70] width 33 height 8
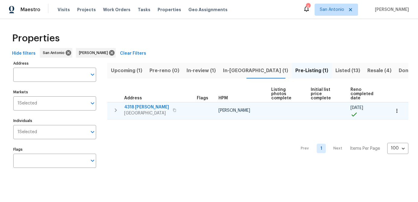
click at [144, 108] on span "4318 James Bowie" at bounding box center [146, 107] width 45 height 6
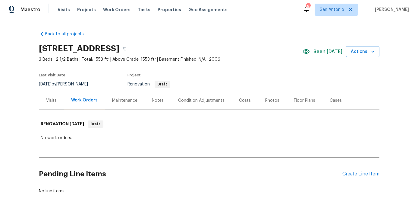
click at [157, 100] on div "Notes" at bounding box center [158, 100] width 12 height 6
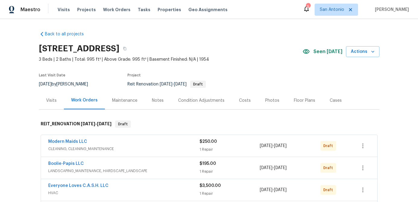
click at [161, 99] on div "Notes" at bounding box center [158, 100] width 12 height 6
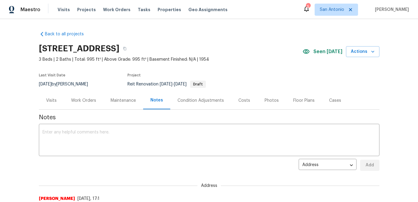
click at [79, 101] on div "Work Orders" at bounding box center [83, 100] width 25 height 6
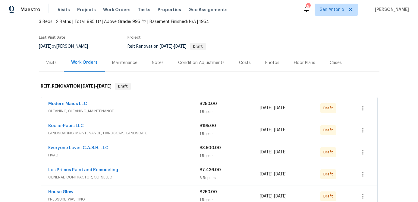
scroll to position [36, 0]
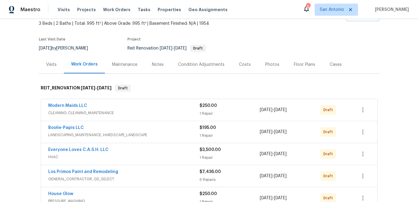
click at [244, 62] on div "Costs" at bounding box center [245, 65] width 12 height 6
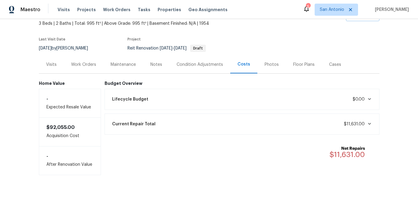
click at [74, 62] on div "Work Orders" at bounding box center [83, 65] width 25 height 6
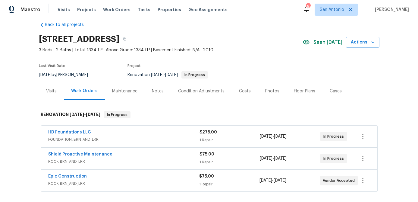
scroll to position [14, 0]
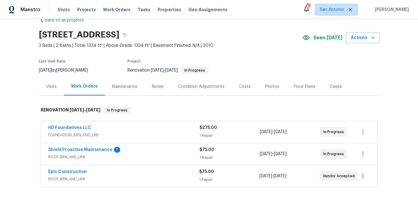
click at [90, 146] on div "Shield Proactive Maintenance 1 ROOF, BRN_AND_LRR $75.00 1 Repair [DATE] - [DATE…" at bounding box center [209, 154] width 337 height 22
click at [88, 147] on link "Shield Proactive Maintenance" at bounding box center [80, 149] width 64 height 4
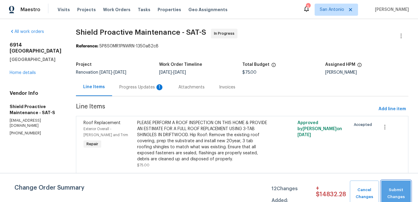
click at [400, 194] on span "Submit Changes" at bounding box center [396, 193] width 24 height 14
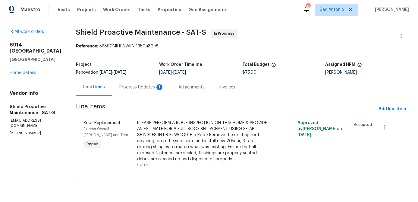
click at [124, 90] on div "Progress Updates 1" at bounding box center [141, 87] width 59 height 18
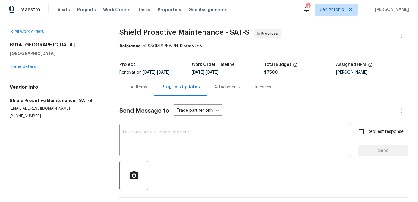
click at [132, 87] on div "Line Items" at bounding box center [137, 87] width 21 height 6
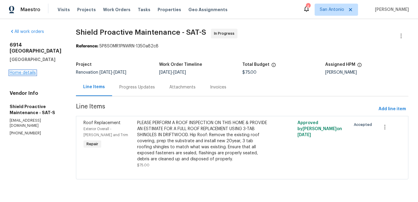
click at [23, 75] on link "Home details" at bounding box center [23, 73] width 26 height 4
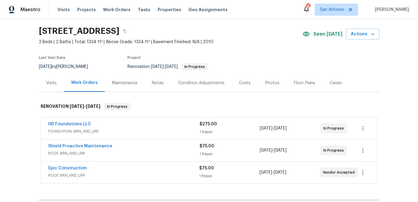
scroll to position [16, 0]
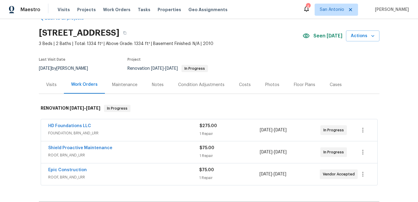
click at [245, 86] on div "Costs" at bounding box center [245, 85] width 12 height 6
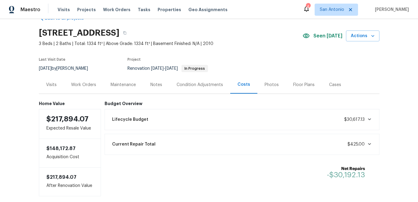
click at [82, 85] on div "Work Orders" at bounding box center [83, 85] width 25 height 6
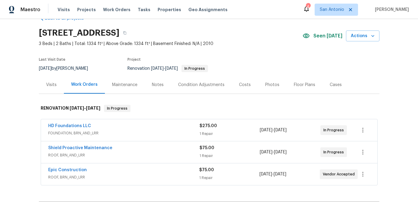
click at [299, 83] on div "Floor Plans" at bounding box center [304, 85] width 21 height 6
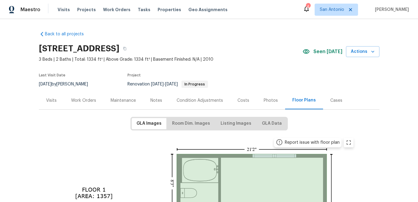
click at [273, 104] on div "Photos" at bounding box center [271, 100] width 29 height 18
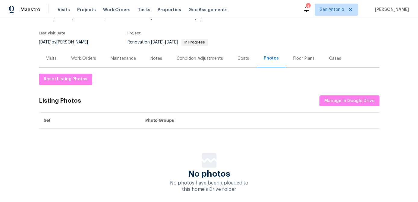
scroll to position [68, 0]
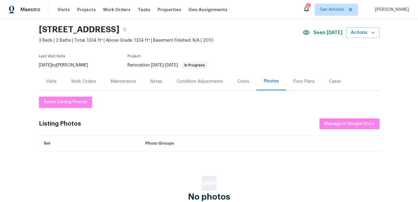
scroll to position [21, 0]
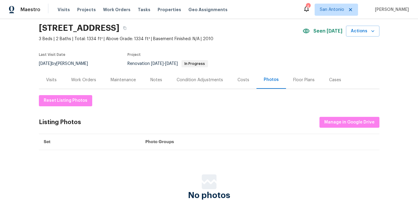
click at [242, 78] on div "Costs" at bounding box center [244, 80] width 12 height 6
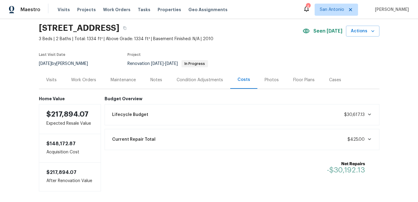
click at [82, 78] on div "Work Orders" at bounding box center [83, 80] width 25 height 6
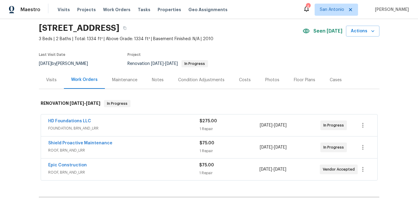
click at [155, 80] on div "Notes" at bounding box center [158, 80] width 12 height 6
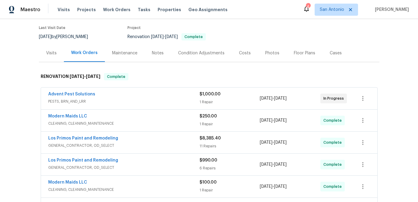
scroll to position [49, 0]
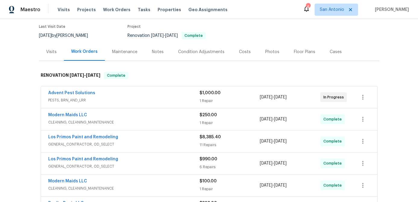
click at [302, 53] on div "Floor Plans" at bounding box center [304, 52] width 21 height 6
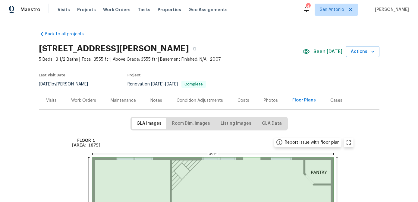
click at [267, 101] on div "Photos" at bounding box center [271, 100] width 14 height 6
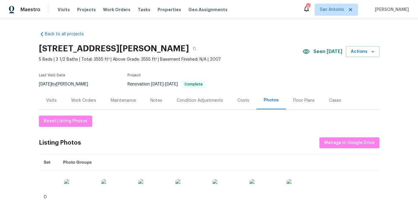
click at [241, 100] on div "Costs" at bounding box center [244, 100] width 12 height 6
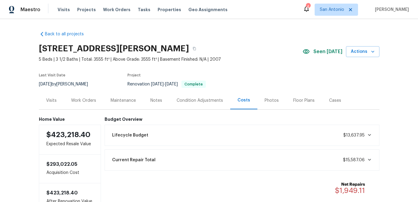
click at [155, 100] on div "Notes" at bounding box center [156, 100] width 12 height 6
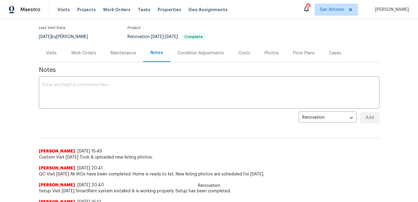
scroll to position [48, 0]
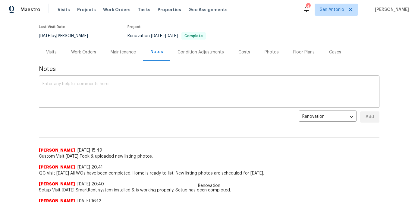
click at [82, 48] on div "Work Orders" at bounding box center [84, 52] width 40 height 18
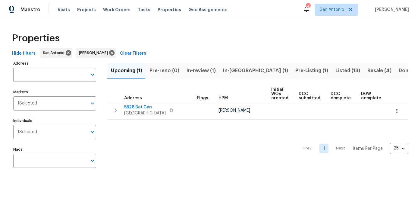
click at [126, 71] on span "Upcoming (1)" at bounding box center [126, 70] width 31 height 8
click at [201, 72] on span "In-review (1)" at bounding box center [201, 70] width 29 height 8
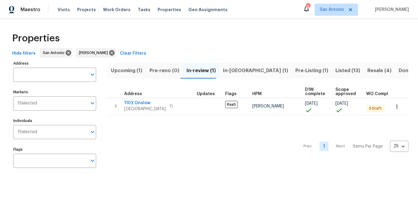
click at [223, 71] on span "In-[GEOGRAPHIC_DATA] (1)" at bounding box center [255, 70] width 65 height 8
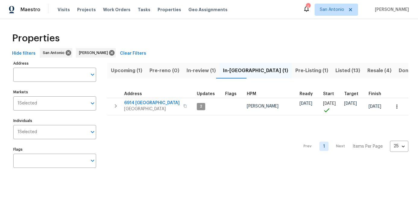
click at [296, 71] on span "Pre-Listing (1)" at bounding box center [312, 70] width 33 height 8
